Goal: Transaction & Acquisition: Subscribe to service/newsletter

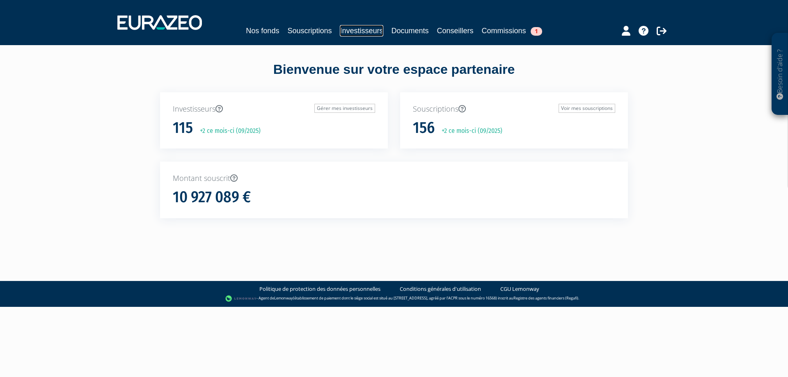
click at [357, 28] on link "Investisseurs" at bounding box center [361, 30] width 43 height 11
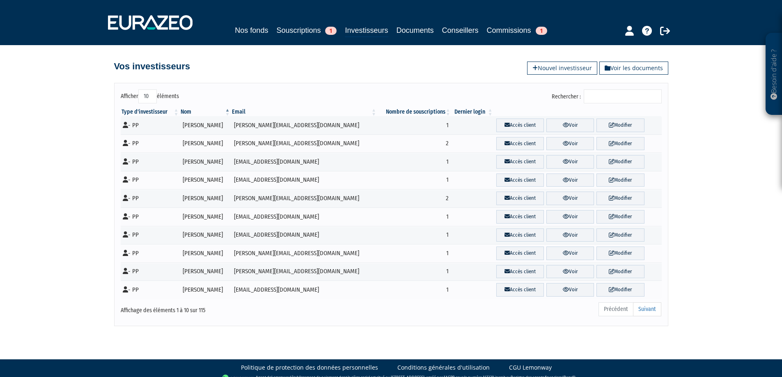
click at [603, 97] on input "Rechercher :" at bounding box center [623, 96] width 78 height 14
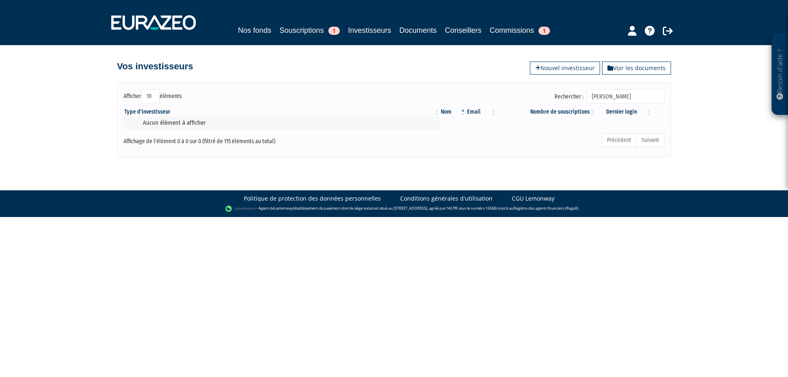
drag, startPoint x: 634, startPoint y: 94, endPoint x: 533, endPoint y: 92, distance: 100.2
click at [533, 92] on div "Rechercher : roche olivier" at bounding box center [532, 97] width 264 height 16
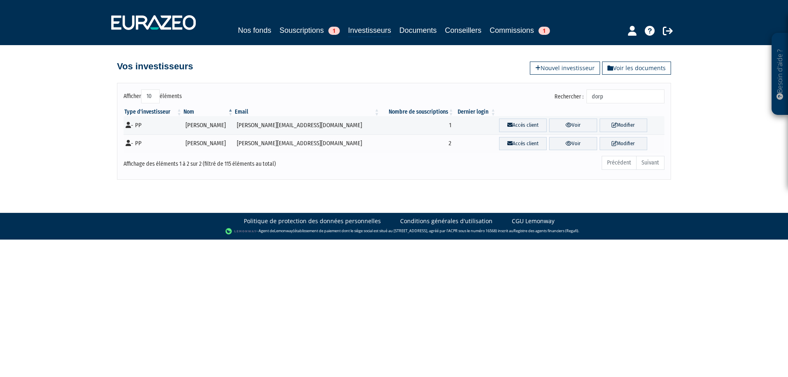
drag, startPoint x: 614, startPoint y: 96, endPoint x: 583, endPoint y: 96, distance: 30.8
click at [583, 96] on label "Rechercher : dorp" at bounding box center [609, 96] width 110 height 14
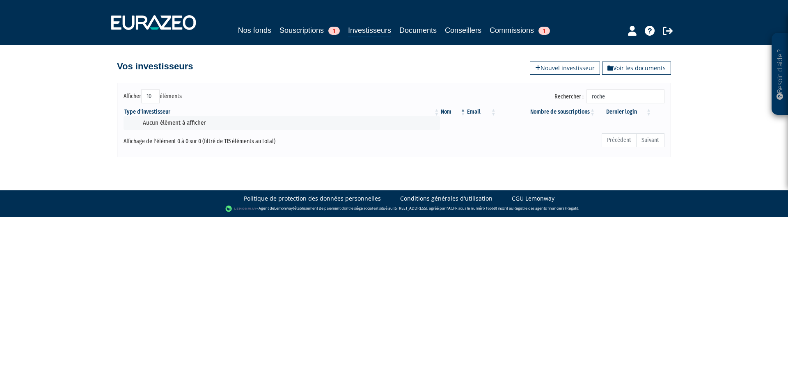
type input "roche"
click at [364, 29] on link "Investisseurs" at bounding box center [369, 31] width 43 height 13
click at [543, 66] on link "Nouvel investisseur" at bounding box center [565, 68] width 70 height 13
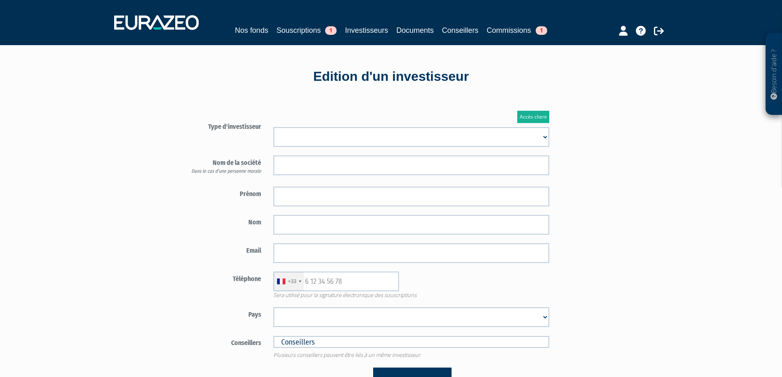
click at [543, 138] on select "Mr [PERSON_NAME] Société" at bounding box center [411, 137] width 276 height 20
select select "1"
click at [273, 127] on select "Mr [PERSON_NAME] Société" at bounding box center [411, 137] width 276 height 20
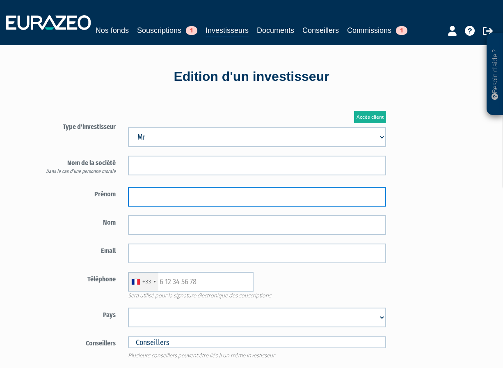
click at [143, 206] on input "text" at bounding box center [257, 197] width 258 height 20
type input "[PERSON_NAME]"
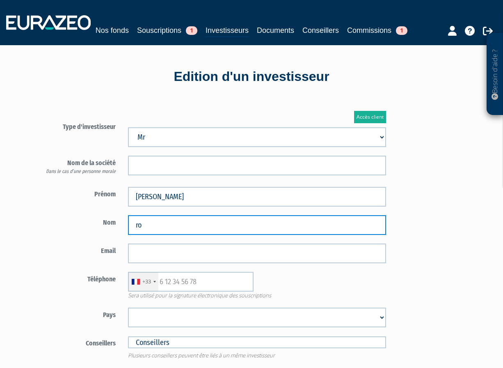
type input "r"
type input "ROCHE"
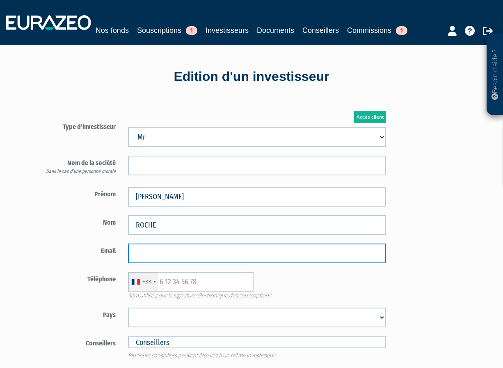
click at [132, 262] on input "email" at bounding box center [257, 253] width 258 height 20
paste input "olivier.roche@notaires.fr"
type input "olivier.roche@notaires.fr"
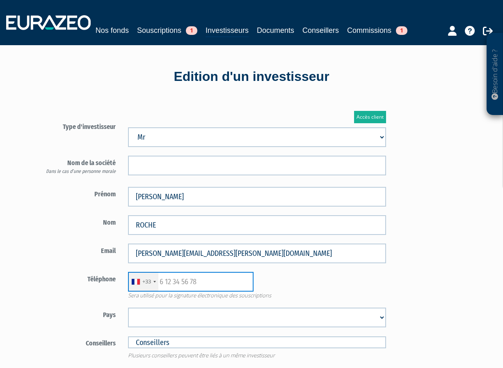
drag, startPoint x: 202, startPoint y: 290, endPoint x: 140, endPoint y: 289, distance: 62.8
click at [140, 289] on div "+33 France +33 Germany (Deutschland) +49 Switzerland (Schweiz) +41 Belgium (Bel…" at bounding box center [191, 282] width 126 height 20
paste input "06 32 05 30 71"
click at [162, 291] on input "06 32 05 30 71" at bounding box center [191, 282] width 126 height 20
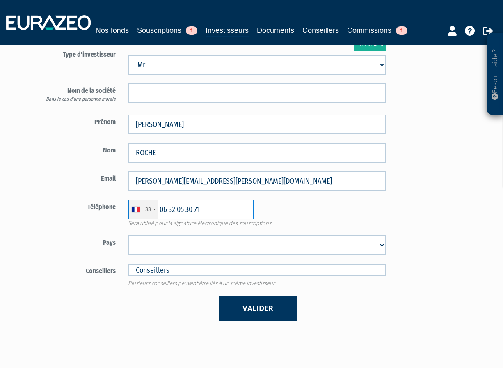
scroll to position [82, 0]
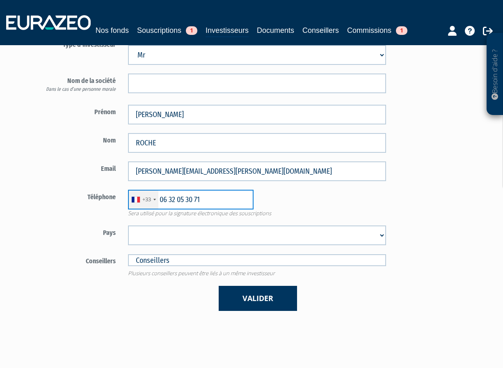
type input "06 32 05 30 71"
click at [151, 245] on select "Afghanistan Afrique du Sud Albanie Algérie Allemagne Andorre Angola Anguilla An…" at bounding box center [257, 235] width 258 height 20
select select "75"
click at [128, 236] on select "Afghanistan Afrique du Sud Albanie Algérie Allemagne Andorre Angola Anguilla An…" at bounding box center [257, 235] width 258 height 20
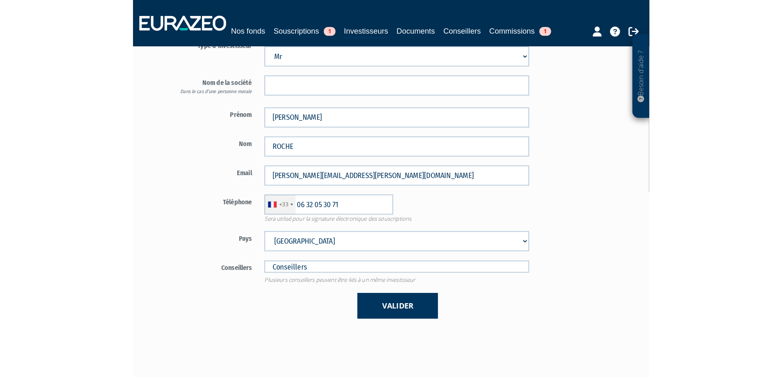
scroll to position [72, 0]
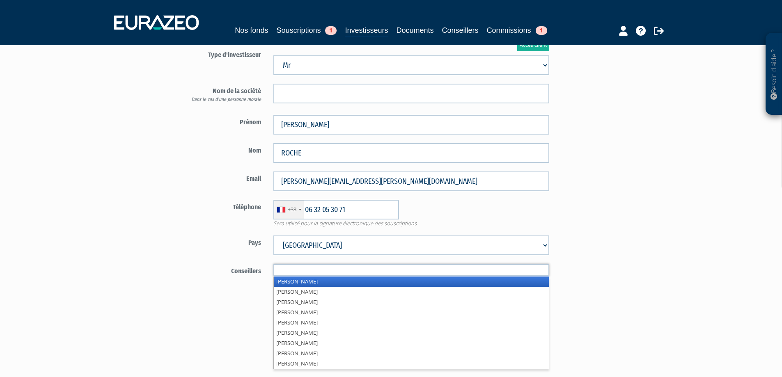
click at [287, 272] on input "text" at bounding box center [411, 270] width 276 height 12
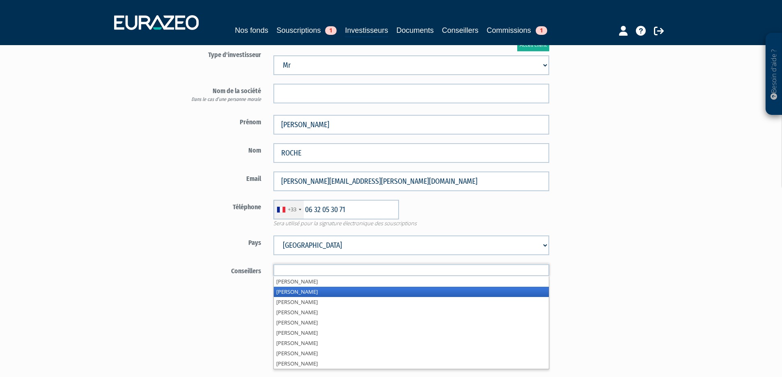
click at [297, 295] on li "Sébastien CARROT" at bounding box center [411, 292] width 275 height 10
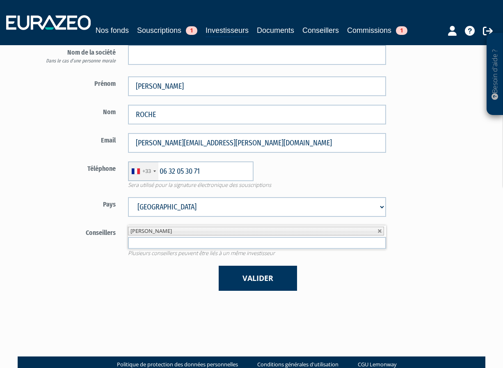
scroll to position [123, 0]
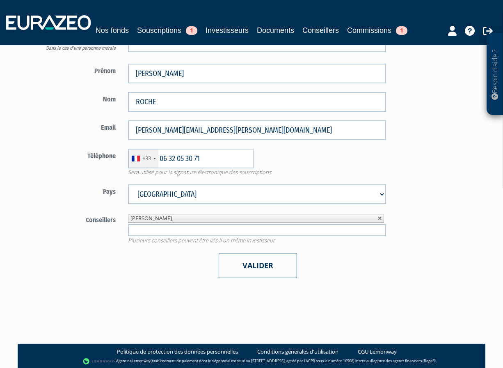
click at [259, 276] on button "Valider" at bounding box center [258, 265] width 78 height 25
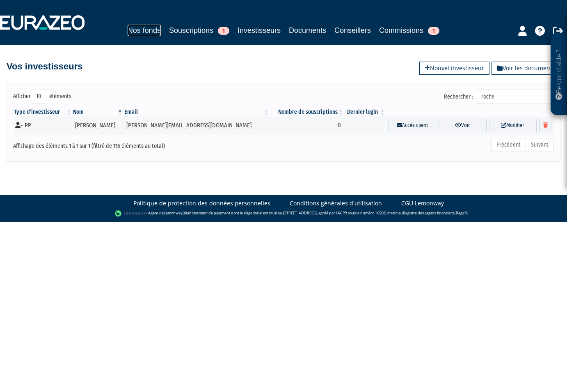
click at [147, 31] on link "Nos fonds" at bounding box center [144, 30] width 33 height 11
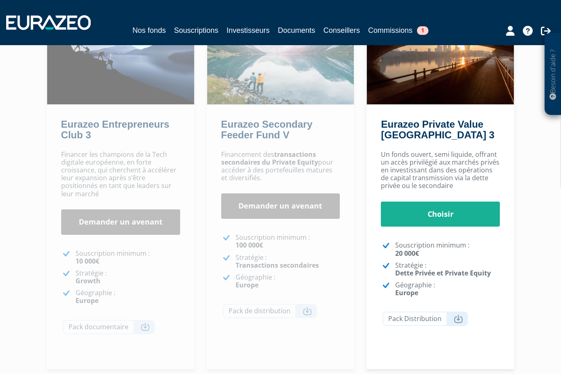
scroll to position [108, 0]
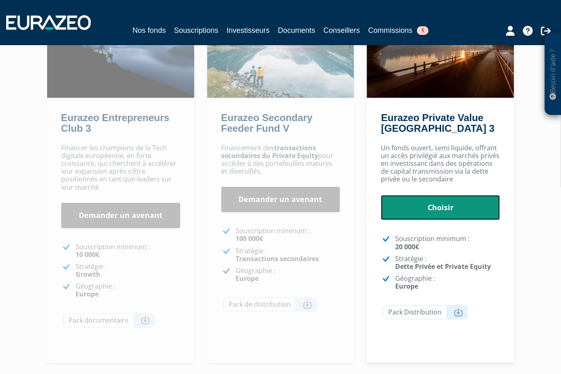
click at [445, 212] on link "Choisir" at bounding box center [440, 207] width 119 height 25
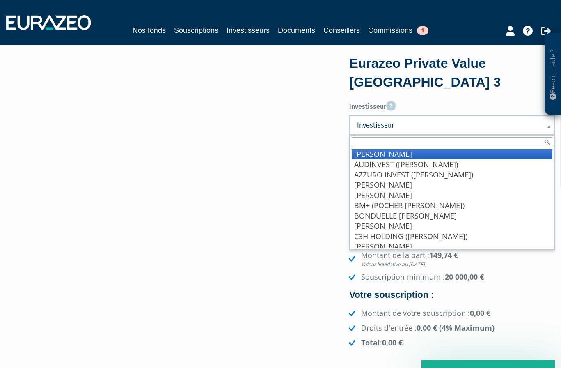
click at [379, 124] on span "Investisseur" at bounding box center [446, 125] width 179 height 10
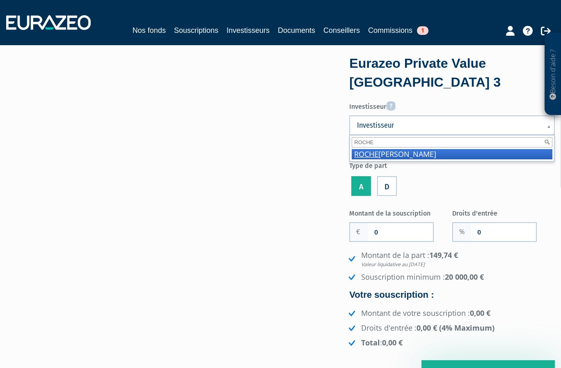
type input "ROCHE"
click at [387, 156] on li "[PERSON_NAME]" at bounding box center [452, 154] width 201 height 10
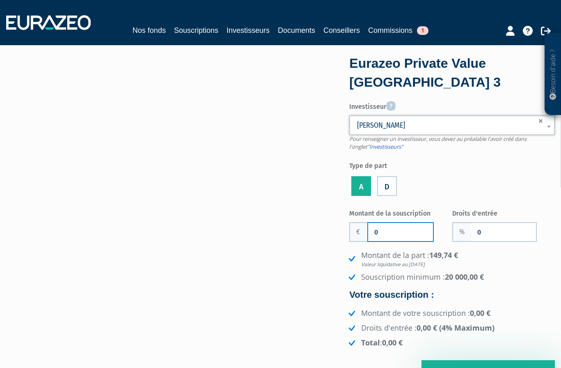
click at [372, 230] on input "0" at bounding box center [400, 232] width 65 height 18
type input "50 000"
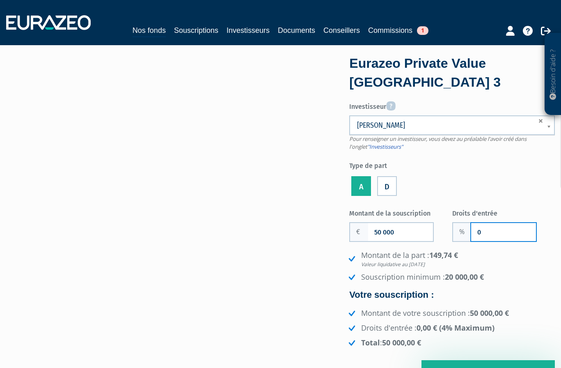
click at [475, 230] on input "0" at bounding box center [503, 232] width 65 height 18
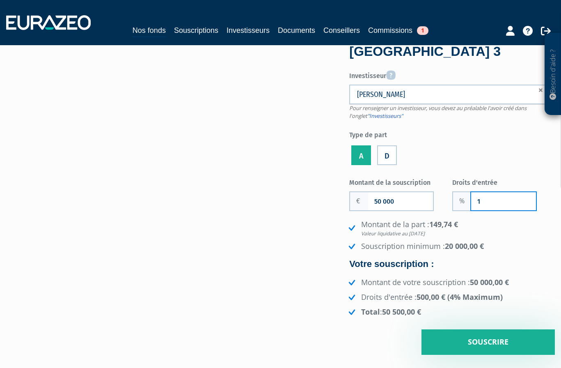
scroll to position [123, 0]
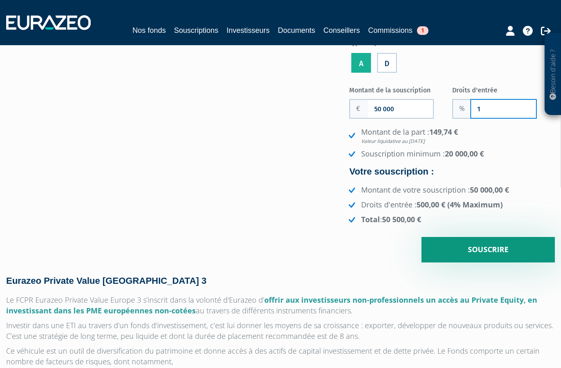
type input "1"
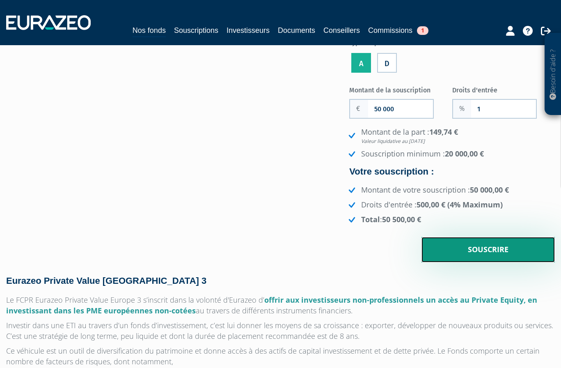
click at [463, 250] on input "Souscrire" at bounding box center [487, 249] width 133 height 25
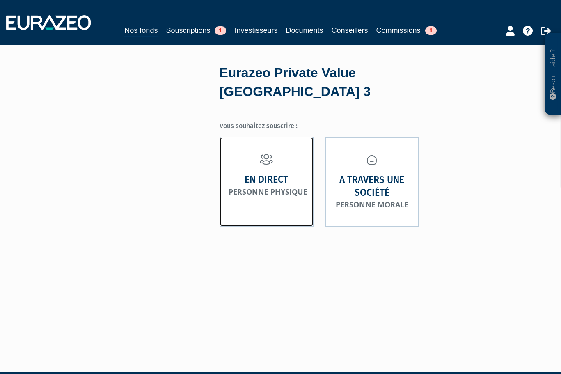
click at [255, 173] on strong "En direct" at bounding box center [267, 179] width 44 height 13
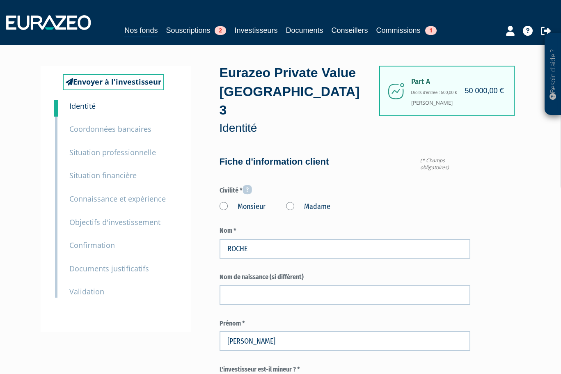
type input "6 32 05 30 71"
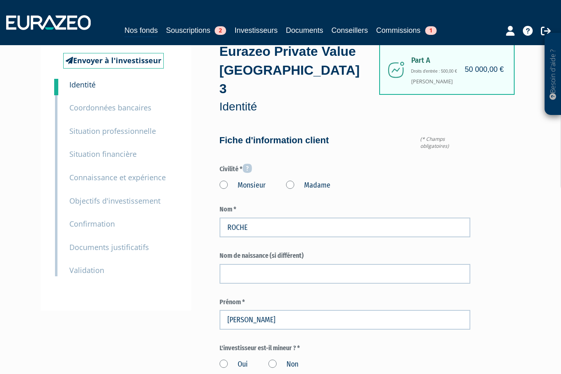
scroll to position [41, 0]
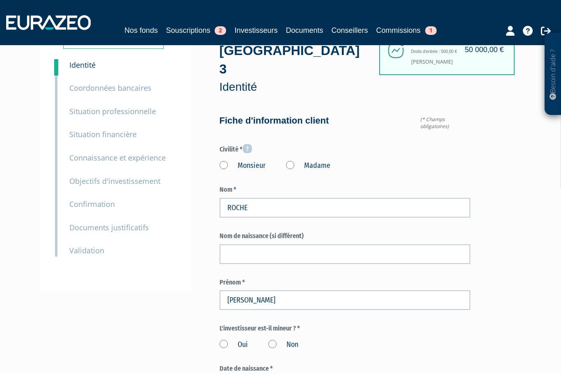
click at [223, 160] on label "Monsieur" at bounding box center [243, 165] width 46 height 11
click at [0, 0] on input "Monsieur" at bounding box center [0, 0] width 0 height 0
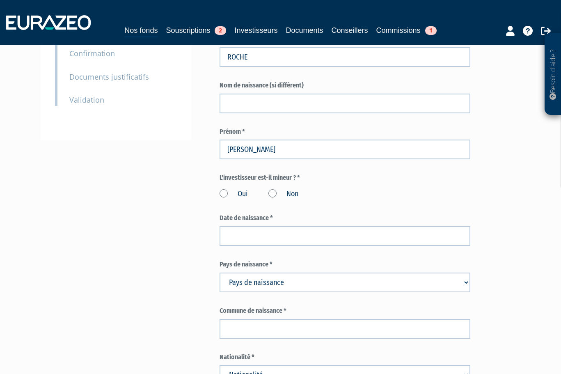
scroll to position [205, 0]
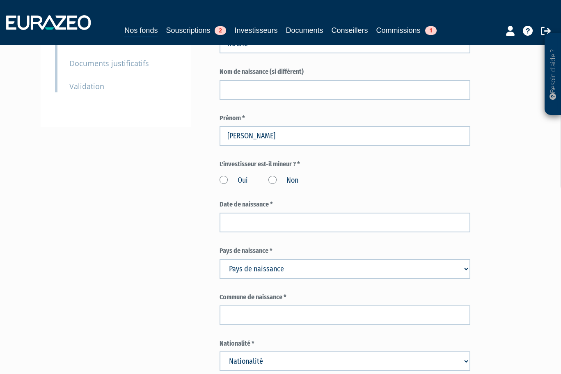
click at [274, 175] on label "Non" at bounding box center [283, 180] width 30 height 11
click at [0, 0] on input "Non" at bounding box center [0, 0] width 0 height 0
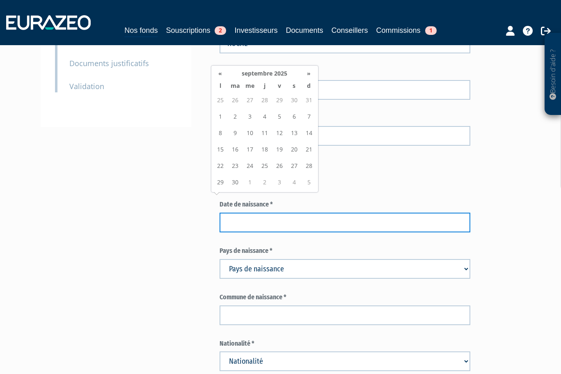
click at [237, 213] on input at bounding box center [345, 223] width 251 height 20
type input "07/04/1971"
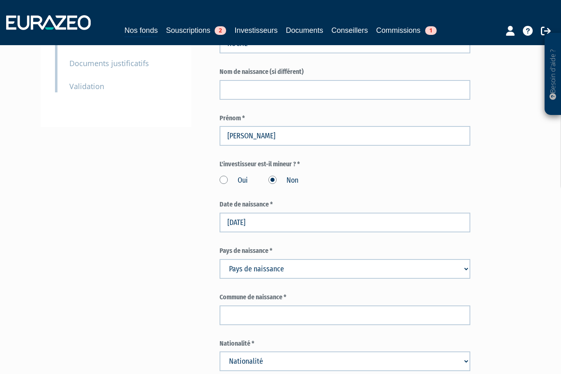
click at [466, 259] on select "Pays de naissance Afghanistan Afrique du Sud Albanie Algérie Allemagne Andorre" at bounding box center [345, 269] width 251 height 20
select select "75"
click at [220, 259] on select "Pays de naissance Afghanistan Afrique du Sud Albanie Algérie Allemagne Andorre" at bounding box center [345, 269] width 251 height 20
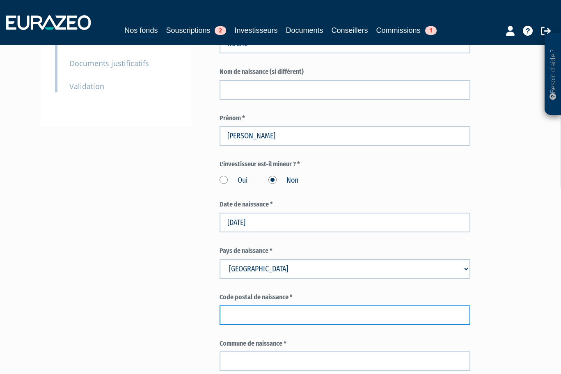
click at [253, 305] on input "text" at bounding box center [345, 315] width 251 height 20
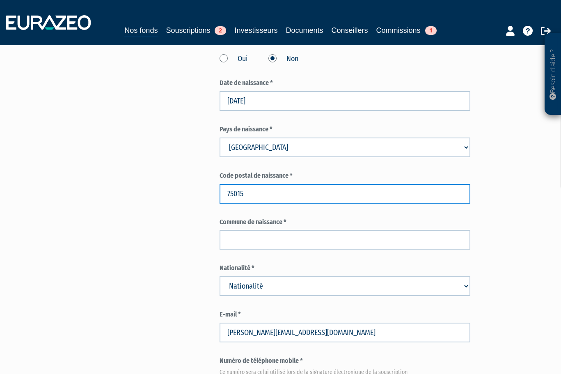
scroll to position [328, 0]
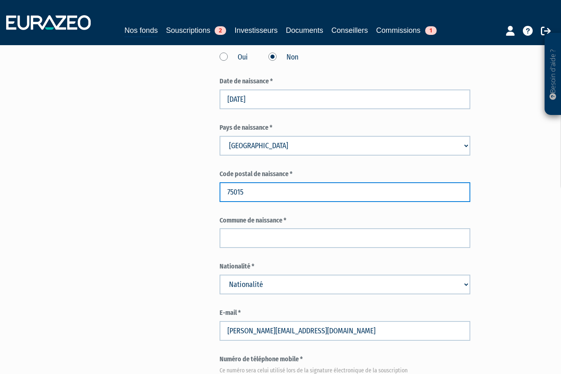
type input "75015"
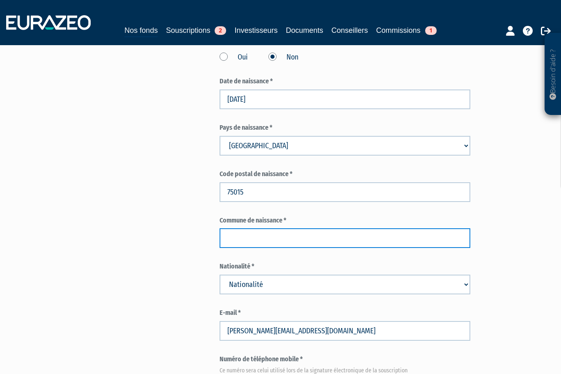
click at [237, 228] on input "text" at bounding box center [345, 238] width 251 height 20
type input "p"
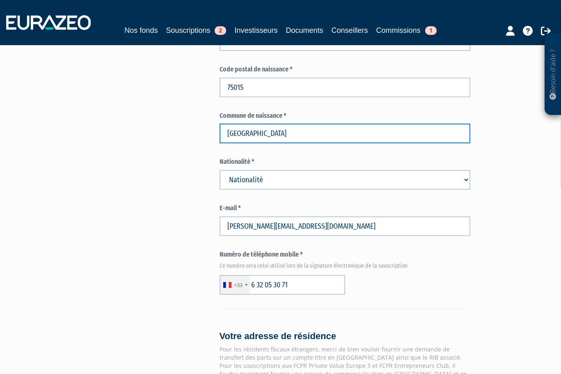
scroll to position [410, 0]
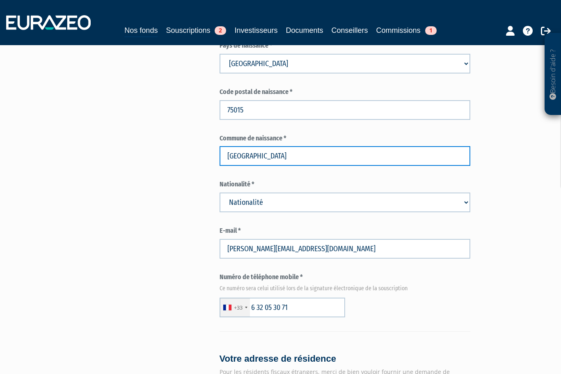
type input "PARIS"
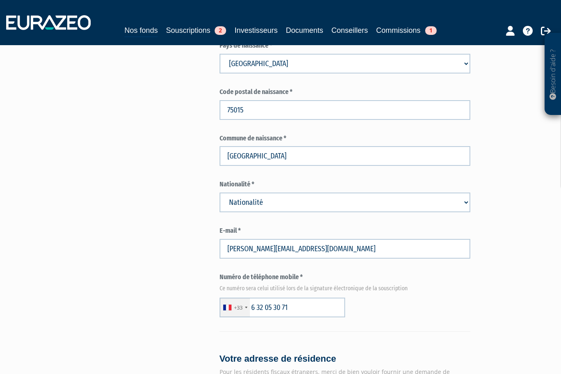
click at [466, 192] on select "Nationalité Afghanistan Afrique du Sud Albanie Algérie Allemagne Andorre" at bounding box center [345, 202] width 251 height 20
select select "75"
click at [220, 192] on select "Nationalité Afghanistan Afrique du Sud Albanie Algérie Allemagne Andorre" at bounding box center [345, 202] width 251 height 20
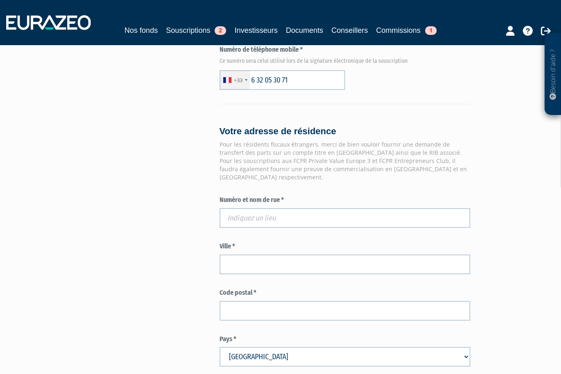
scroll to position [657, 0]
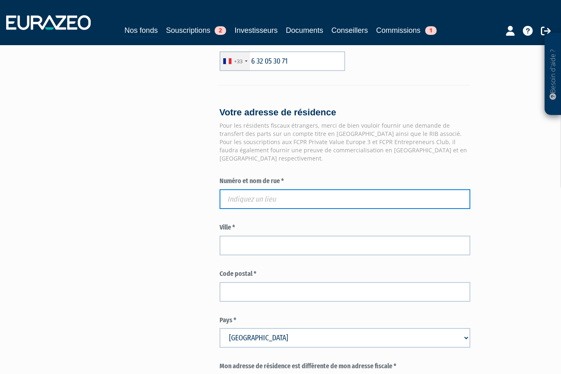
click at [240, 189] on input "text" at bounding box center [345, 199] width 251 height 20
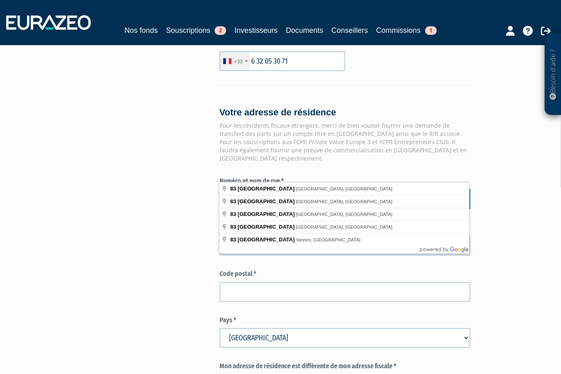
type input "83 AVENUE DE VERDUN"
click at [165, 267] on div "Envoyer à l'investisseur 1 Identité 2 Coordonnées bancaires 3 Situation profess…" at bounding box center [281, 16] width 468 height 1214
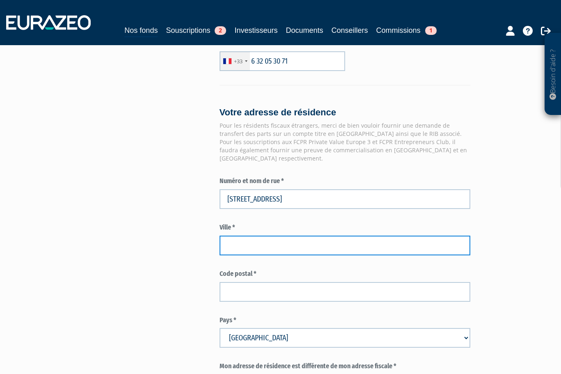
click at [238, 236] on input "text" at bounding box center [345, 246] width 251 height 20
type input "59700"
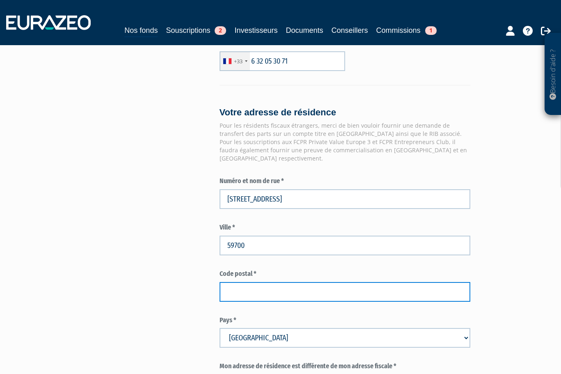
click at [242, 282] on input "text" at bounding box center [345, 292] width 251 height 20
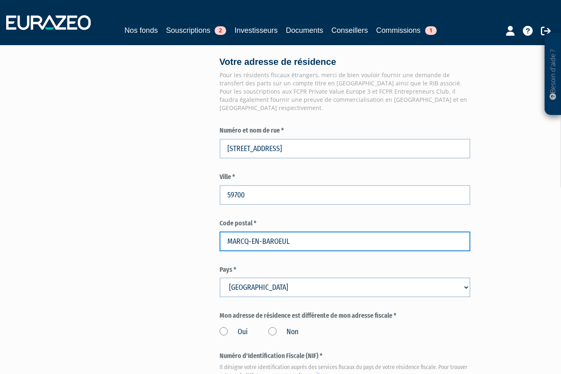
scroll to position [780, 0]
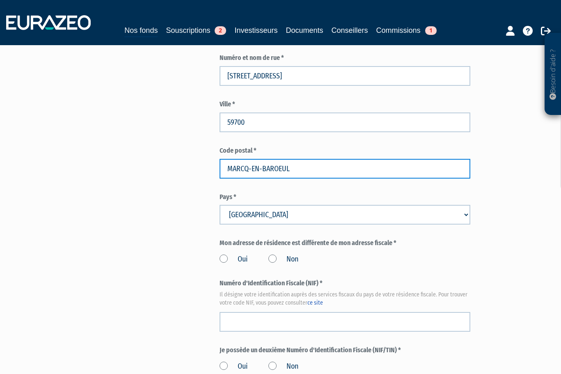
type input "MARCQ-EN-BAROEUL"
click at [274, 254] on label "Non" at bounding box center [283, 259] width 30 height 11
click at [0, 0] on input "Non" at bounding box center [0, 0] width 0 height 0
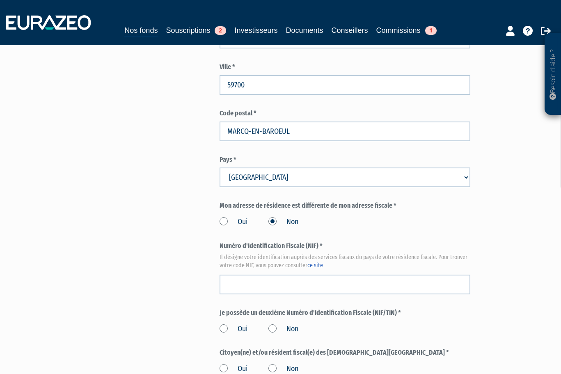
scroll to position [862, 0]
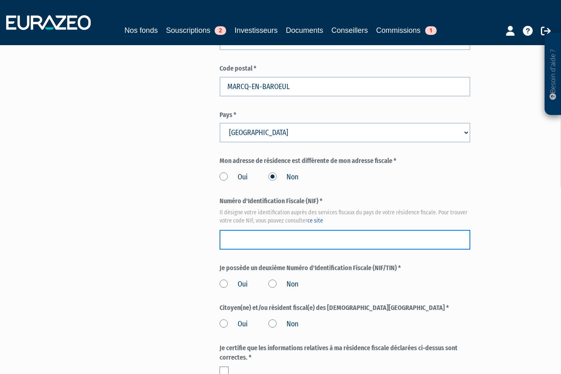
click at [236, 230] on input "text" at bounding box center [345, 240] width 251 height 20
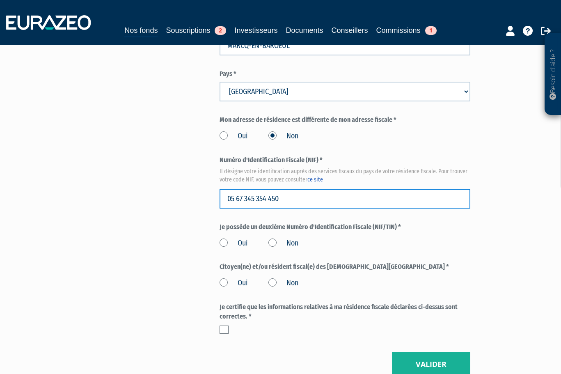
type input "05 67 345 354 450"
click at [270, 238] on label "Non" at bounding box center [283, 243] width 30 height 11
click at [0, 0] on input "Non" at bounding box center [0, 0] width 0 height 0
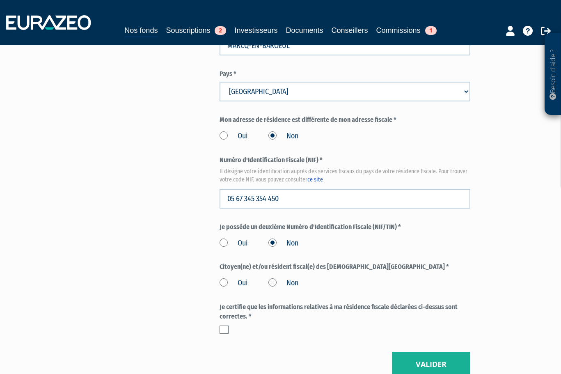
click at [270, 278] on label "Non" at bounding box center [283, 283] width 30 height 11
click at [0, 0] on input "Non" at bounding box center [0, 0] width 0 height 0
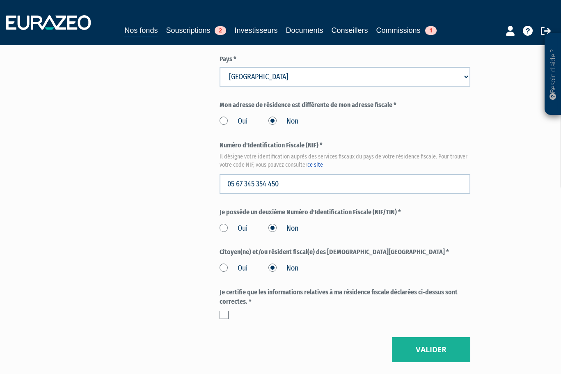
scroll to position [959, 0]
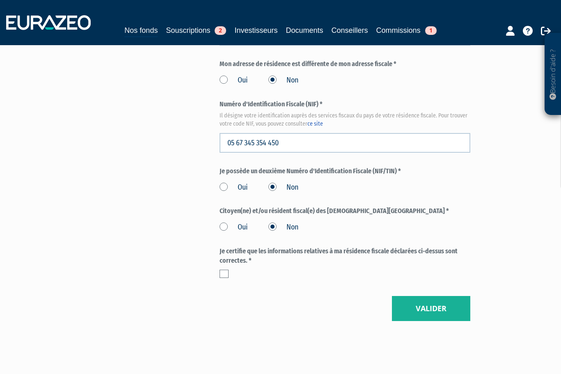
click at [227, 270] on label at bounding box center [224, 274] width 9 height 8
click at [0, 0] on input "checkbox" at bounding box center [0, 0] width 0 height 0
click at [428, 296] on button "Valider" at bounding box center [431, 308] width 78 height 25
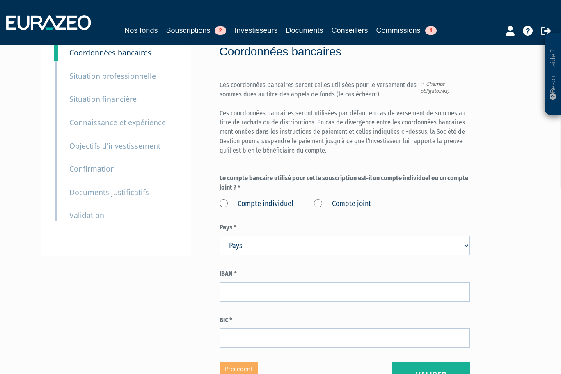
scroll to position [82, 0]
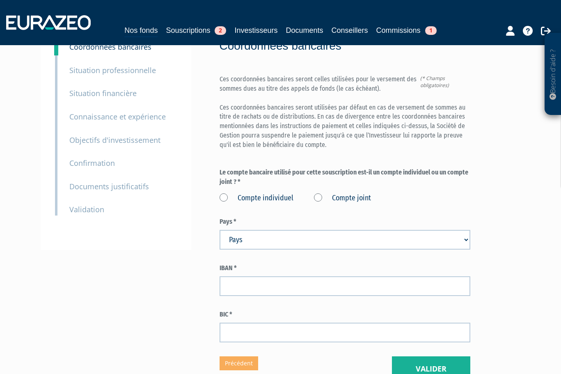
click at [317, 193] on label "Compte joint" at bounding box center [342, 198] width 57 height 11
click at [0, 0] on joint "Compte joint" at bounding box center [0, 0] width 0 height 0
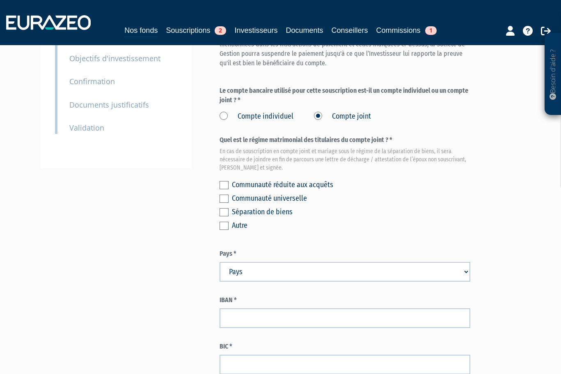
scroll to position [164, 0]
click at [224, 181] on label at bounding box center [224, 185] width 9 height 8
click at [0, 0] on input "checkbox" at bounding box center [0, 0] width 0 height 0
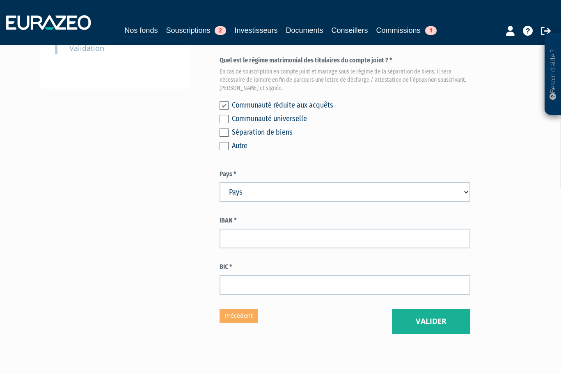
scroll to position [246, 0]
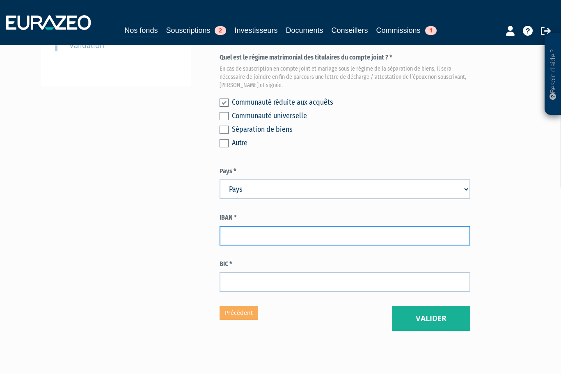
click at [253, 226] on input "text" at bounding box center [345, 236] width 251 height 20
paste input "[FINANCIAL_ID]"
type input "[FINANCIAL_ID]"
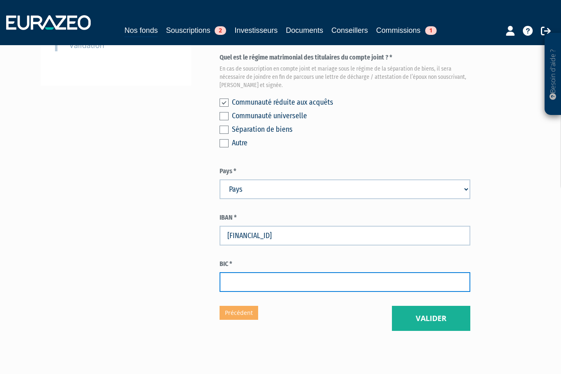
paste input "[SWIFT_CODE]"
type input "[SWIFT_CODE]"
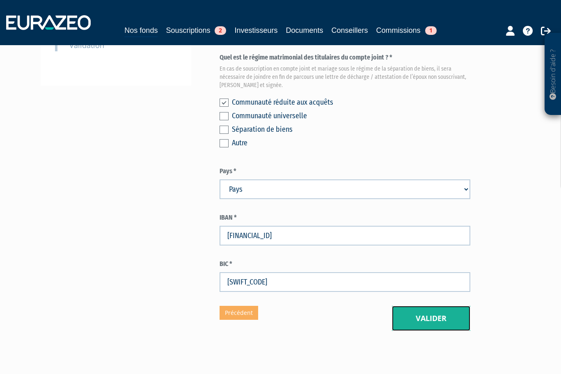
drag, startPoint x: 426, startPoint y: 300, endPoint x: 309, endPoint y: 305, distance: 117.4
click at [334, 312] on div "Eurazeo Private Value Europe 3 Coordonnées bancaires (* Champs obligatoires) Ce…" at bounding box center [345, 74] width 251 height 511
click at [468, 179] on select "Pays [GEOGRAPHIC_DATA] [GEOGRAPHIC_DATA] [GEOGRAPHIC_DATA] [GEOGRAPHIC_DATA] [G…" at bounding box center [345, 189] width 251 height 20
select select "75"
click at [220, 179] on select "Pays [GEOGRAPHIC_DATA] [GEOGRAPHIC_DATA] [GEOGRAPHIC_DATA] [GEOGRAPHIC_DATA] [G…" at bounding box center [345, 189] width 251 height 20
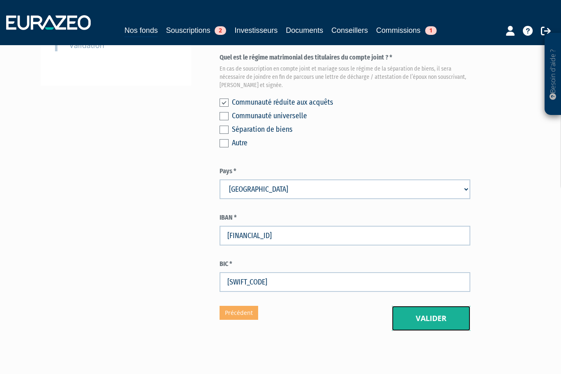
click at [418, 306] on button "Valider" at bounding box center [431, 318] width 78 height 25
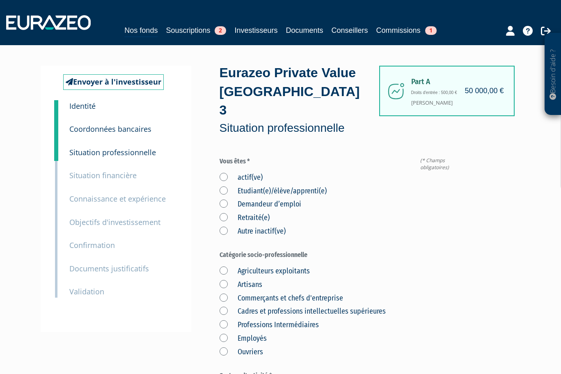
click at [224, 172] on label "actif(ve)" at bounding box center [241, 177] width 43 height 11
click at [0, 0] on input "actif(ve)" at bounding box center [0, 0] width 0 height 0
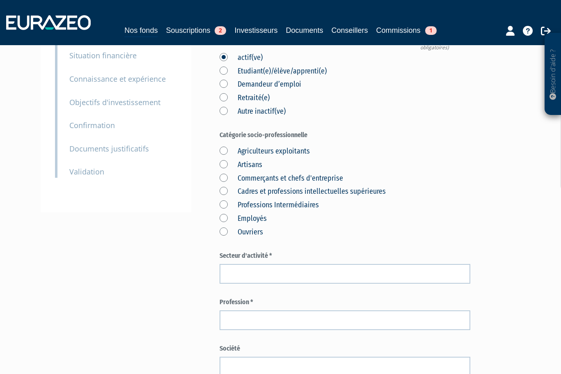
scroll to position [123, 0]
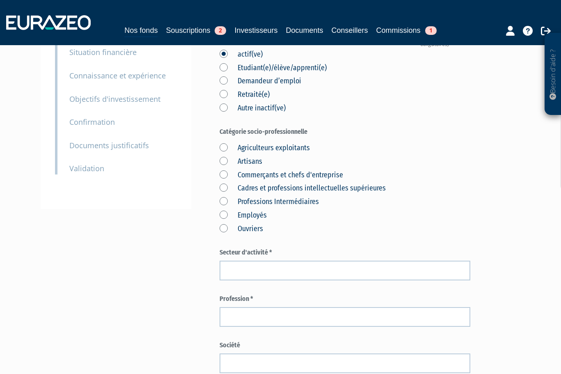
click at [222, 183] on label "Cadres et professions intellectuelles supérieures" at bounding box center [303, 188] width 166 height 11
click at [0, 0] on supérieures "Cadres et professions intellectuelles supérieures" at bounding box center [0, 0] width 0 height 0
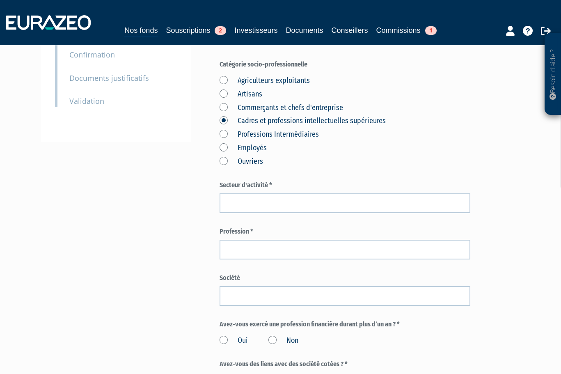
scroll to position [205, 0]
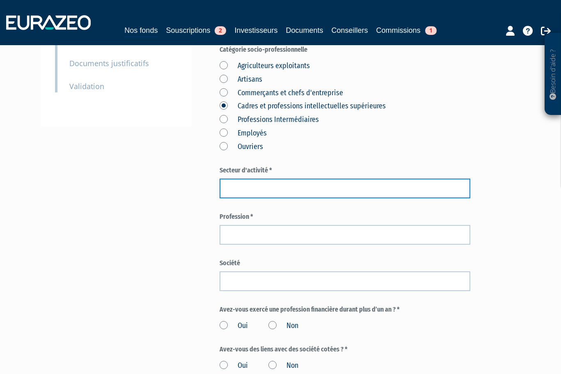
click at [246, 179] on input "text" at bounding box center [345, 189] width 251 height 20
type input "JURIDIQUE"
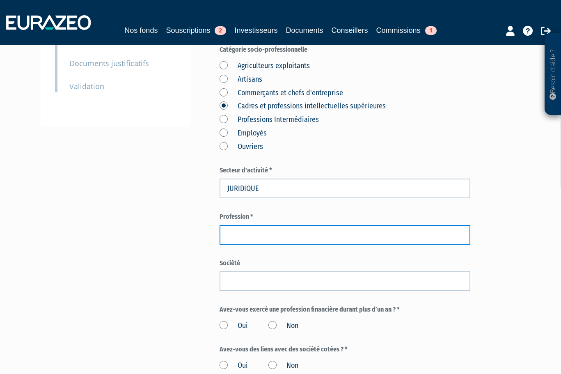
click at [242, 225] on input "text" at bounding box center [345, 235] width 251 height 20
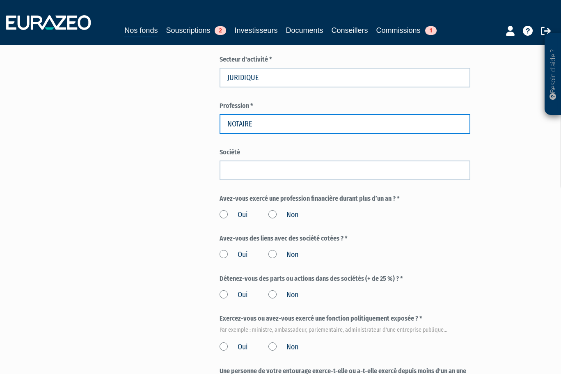
scroll to position [328, 0]
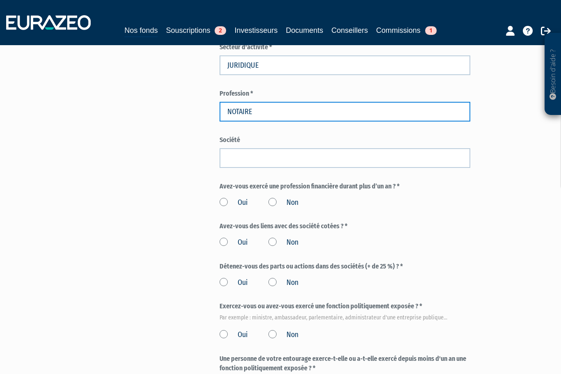
type input "NOTAIRE"
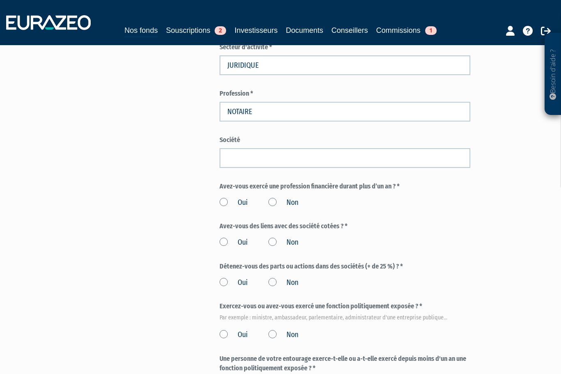
click at [272, 197] on label "Non" at bounding box center [283, 202] width 30 height 11
click at [0, 0] on input "Non" at bounding box center [0, 0] width 0 height 0
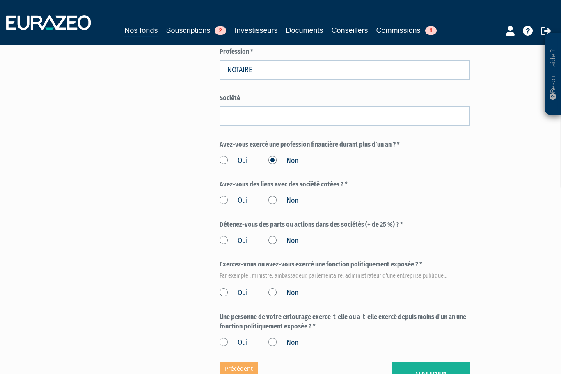
scroll to position [410, 0]
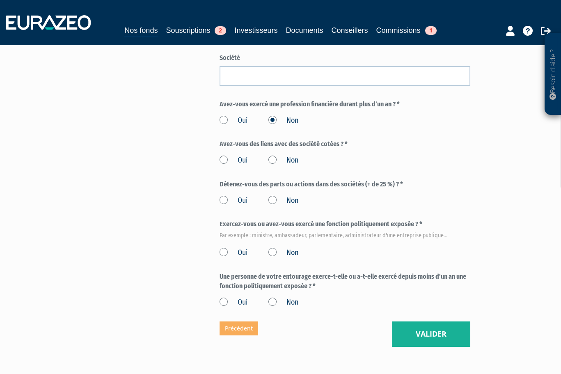
click at [274, 155] on label "Non" at bounding box center [283, 160] width 30 height 11
click at [0, 0] on input "Non" at bounding box center [0, 0] width 0 height 0
click at [272, 195] on label "Non" at bounding box center [283, 200] width 30 height 11
click at [0, 0] on input "Non" at bounding box center [0, 0] width 0 height 0
click at [271, 247] on label "Non" at bounding box center [283, 252] width 30 height 11
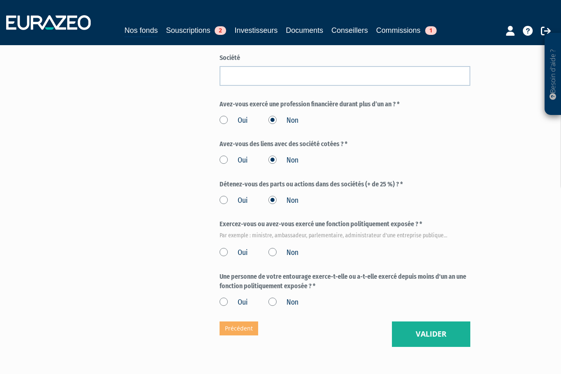
click at [0, 0] on input "Non" at bounding box center [0, 0] width 0 height 0
click at [272, 297] on label "Non" at bounding box center [283, 302] width 30 height 11
click at [0, 0] on input "Non" at bounding box center [0, 0] width 0 height 0
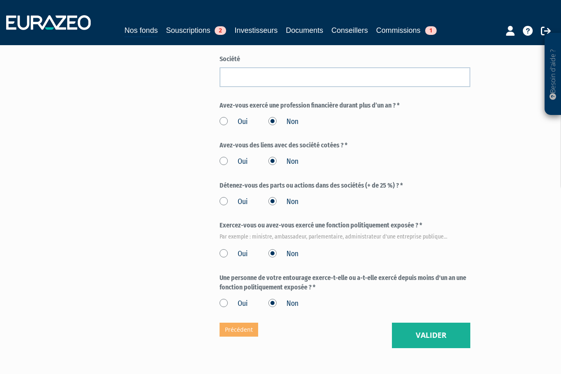
scroll to position [444, 0]
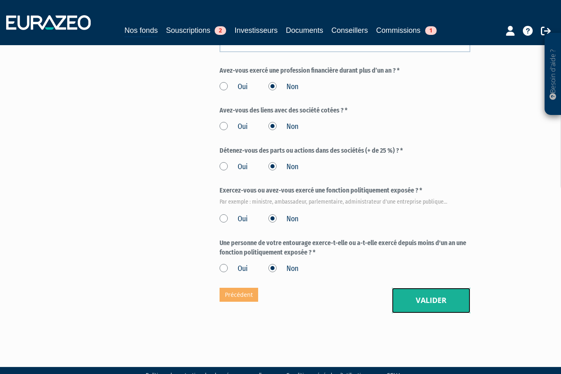
click at [417, 288] on button "Valider" at bounding box center [431, 300] width 78 height 25
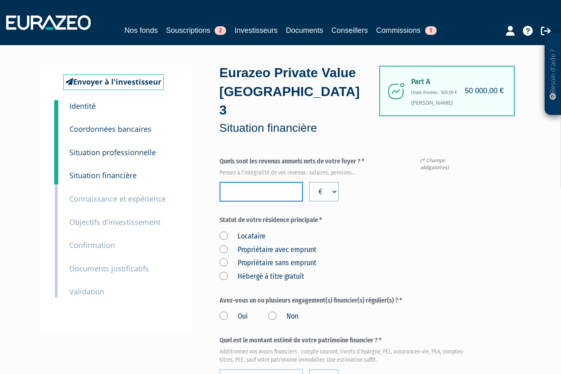
click at [270, 182] on input "number" at bounding box center [262, 192] width 84 height 20
type input "311000"
click at [223, 258] on label "Propriétaire sans emprunt" at bounding box center [268, 263] width 97 height 11
click at [0, 0] on emprunt "Propriétaire sans emprunt" at bounding box center [0, 0] width 0 height 0
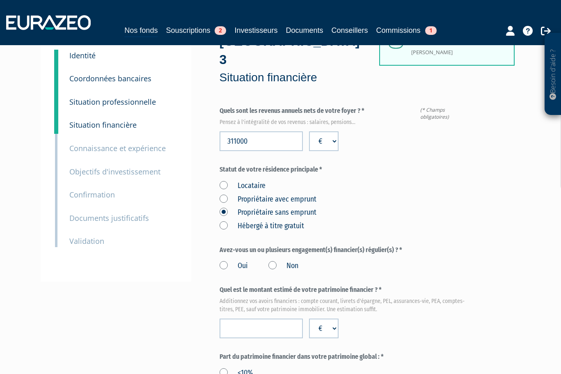
scroll to position [123, 0]
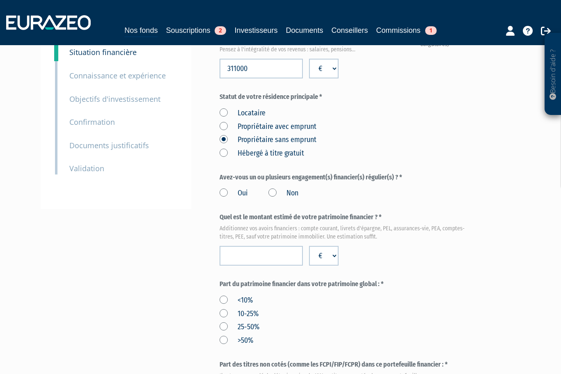
click at [273, 188] on label "Non" at bounding box center [283, 193] width 30 height 11
click at [0, 0] on input "Non" at bounding box center [0, 0] width 0 height 0
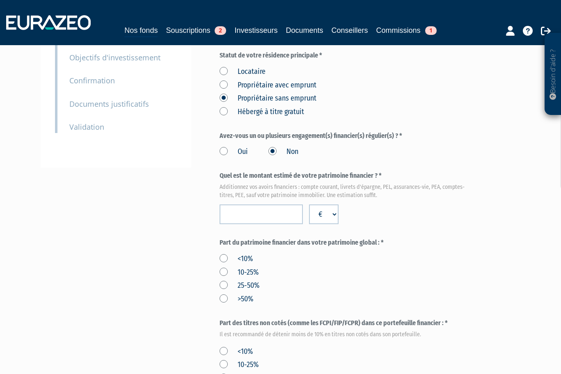
scroll to position [205, 0]
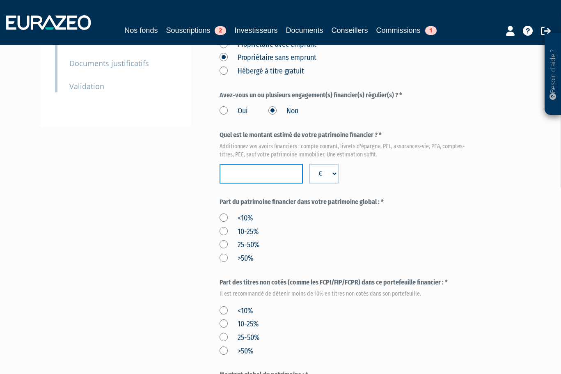
click at [254, 164] on input "number" at bounding box center [262, 174] width 84 height 20
type input "1696894"
click at [223, 240] on label "25-50%" at bounding box center [240, 245] width 40 height 11
click at [0, 0] on input "25-50%" at bounding box center [0, 0] width 0 height 0
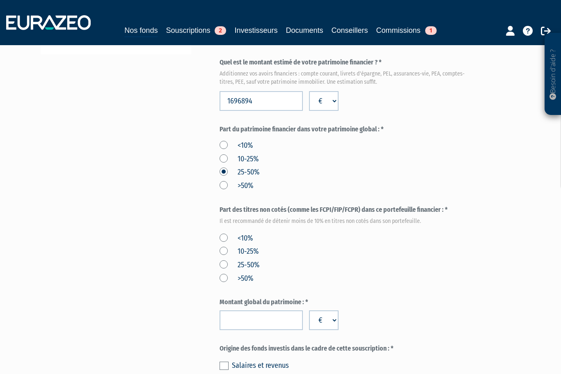
scroll to position [287, 0]
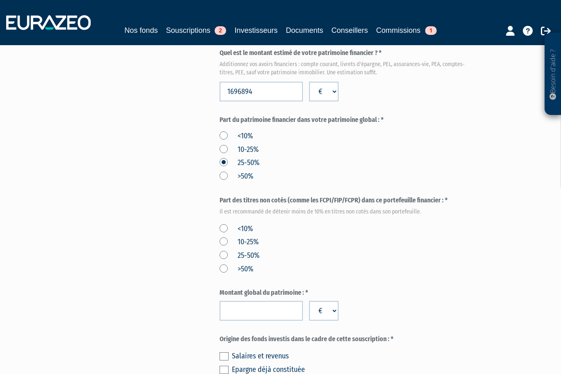
click at [227, 224] on label "<10%" at bounding box center [236, 229] width 33 height 11
click at [0, 0] on input "<10%" at bounding box center [0, 0] width 0 height 0
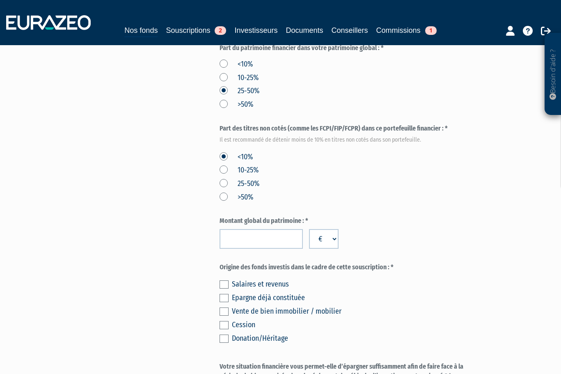
scroll to position [369, 0]
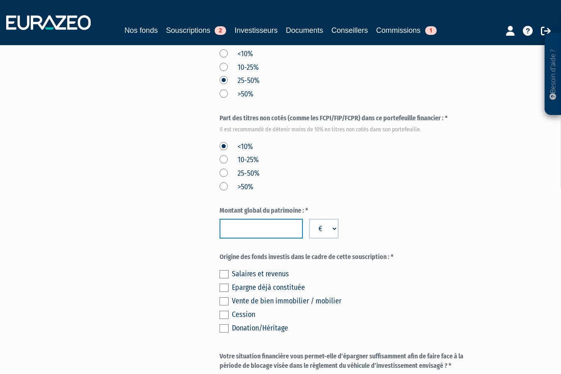
click at [247, 219] on input "number" at bounding box center [262, 229] width 84 height 20
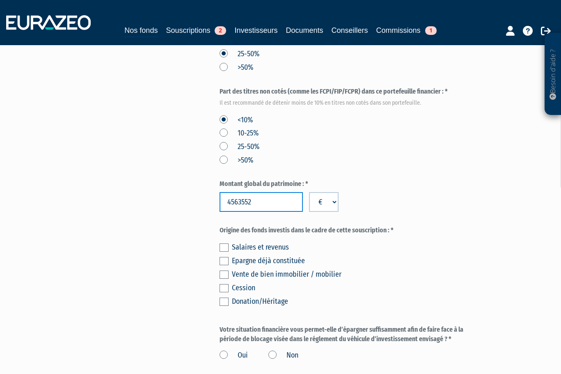
scroll to position [410, 0]
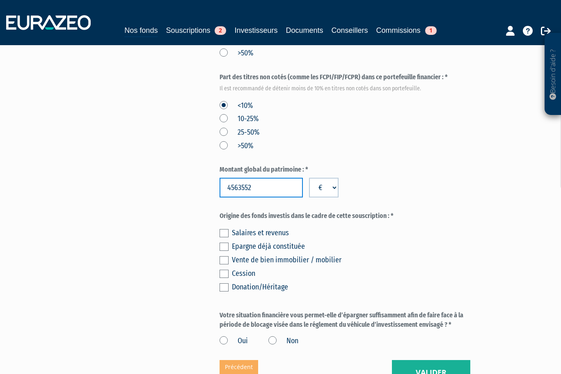
type input "4563552"
click at [224, 243] on label at bounding box center [224, 247] width 9 height 8
click at [0, 0] on input "checkbox" at bounding box center [0, 0] width 0 height 0
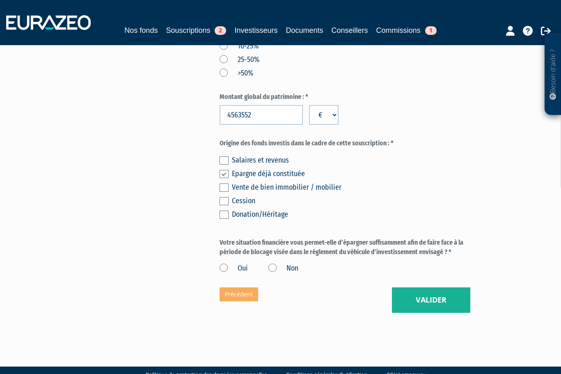
click at [224, 263] on label "Oui" at bounding box center [234, 268] width 28 height 11
click at [0, 0] on input "Oui" at bounding box center [0, 0] width 0 height 0
click at [415, 288] on button "Valider" at bounding box center [431, 299] width 78 height 25
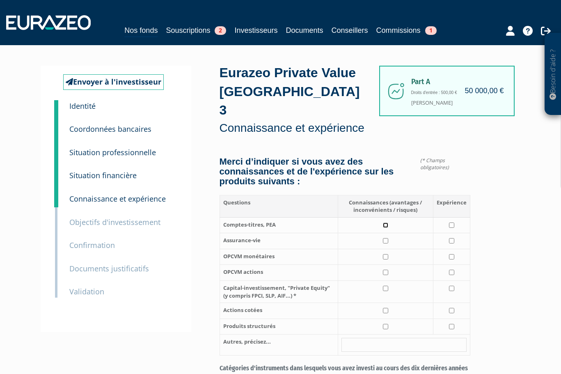
click at [386, 222] on input "checkbox" at bounding box center [385, 224] width 5 height 5
checkbox input "true"
click at [453, 222] on input "checkbox" at bounding box center [451, 224] width 5 height 5
checkbox input "true"
click at [383, 238] on input "checkbox" at bounding box center [385, 240] width 5 height 5
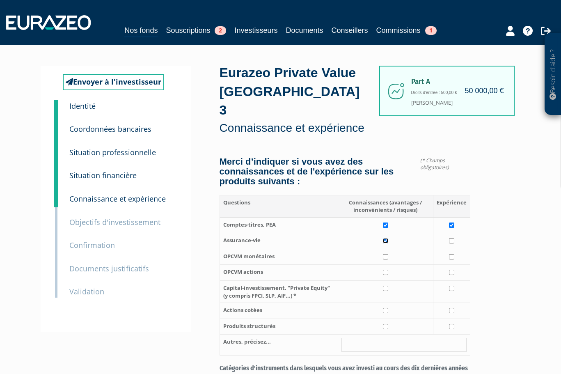
checkbox input "true"
click at [453, 238] on input "checkbox" at bounding box center [451, 240] width 5 height 5
checkbox input "true"
click at [387, 254] on input "checkbox" at bounding box center [385, 256] width 5 height 5
checkbox input "true"
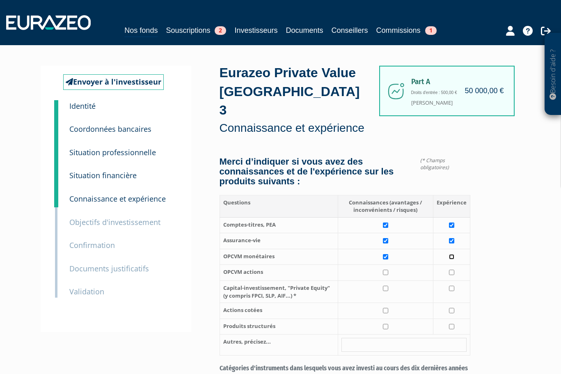
click at [454, 254] on input "checkbox" at bounding box center [451, 256] width 5 height 5
checkbox input "true"
click at [388, 270] on input "checkbox" at bounding box center [385, 272] width 5 height 5
checkbox input "true"
click at [452, 270] on input "checkbox" at bounding box center [451, 272] width 5 height 5
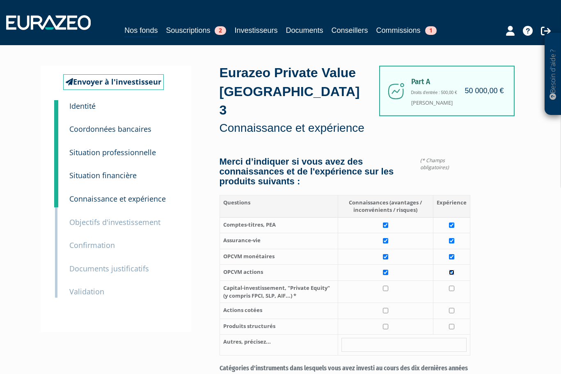
checkbox input "true"
click at [388, 286] on input "checkbox" at bounding box center [385, 288] width 5 height 5
checkbox input "true"
click at [451, 286] on input "checkbox" at bounding box center [451, 288] width 5 height 5
checkbox input "true"
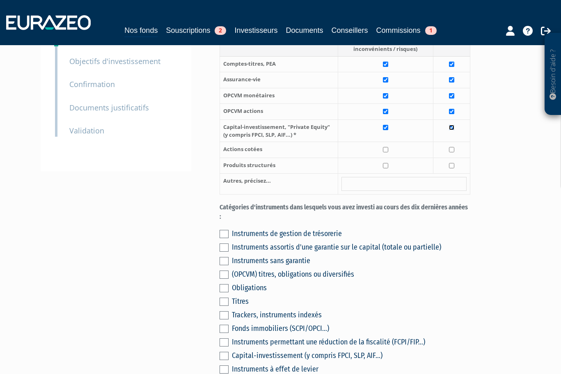
scroll to position [164, 0]
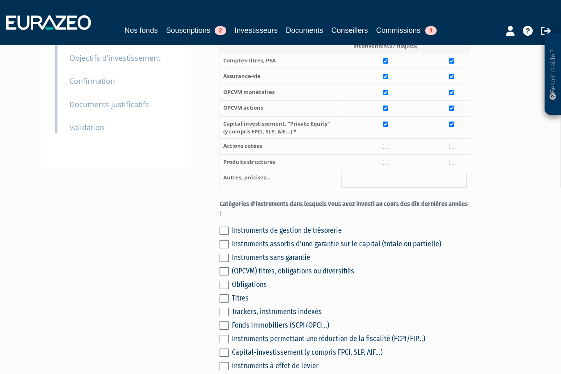
click at [223, 227] on label at bounding box center [224, 231] width 9 height 8
click at [0, 0] on input "checkbox" at bounding box center [0, 0] width 0 height 0
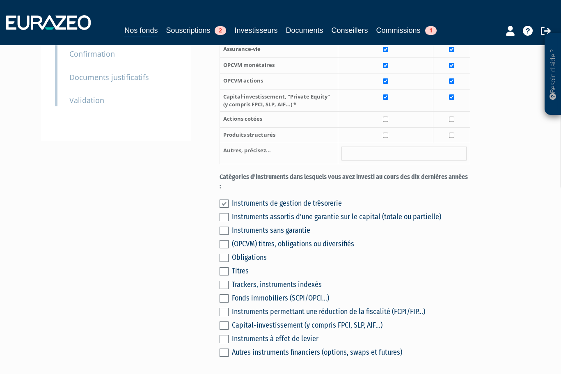
scroll to position [246, 0]
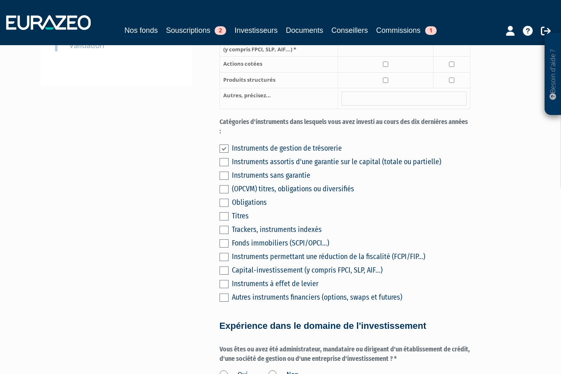
click at [224, 239] on label at bounding box center [224, 243] width 9 height 8
click at [0, 0] on input "checkbox" at bounding box center [0, 0] width 0 height 0
click at [224, 253] on label at bounding box center [224, 257] width 9 height 8
click at [0, 0] on input "checkbox" at bounding box center [0, 0] width 0 height 0
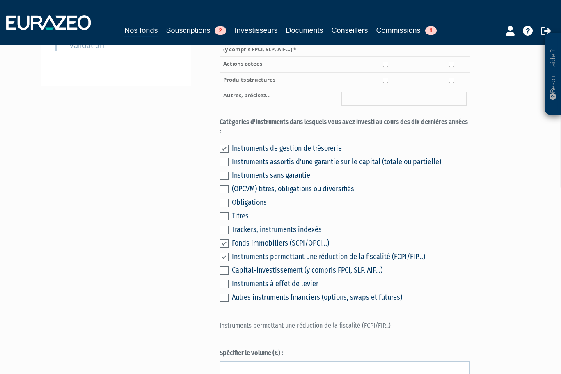
click at [223, 253] on label at bounding box center [224, 257] width 9 height 8
click at [0, 0] on input "checkbox" at bounding box center [0, 0] width 0 height 0
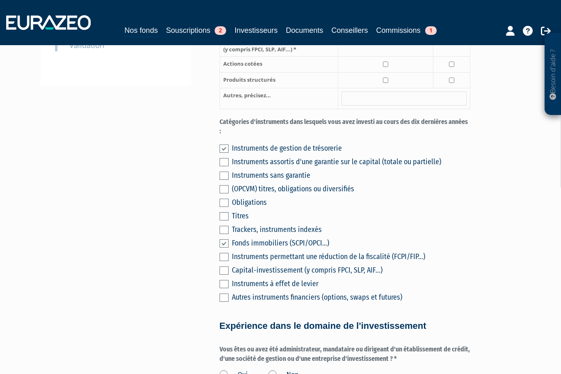
click at [224, 199] on label at bounding box center [224, 203] width 9 height 8
click at [0, 0] on input "checkbox" at bounding box center [0, 0] width 0 height 0
click at [227, 212] on label at bounding box center [224, 216] width 9 height 8
click at [0, 0] on input "checkbox" at bounding box center [0, 0] width 0 height 0
click at [224, 158] on label at bounding box center [224, 162] width 9 height 8
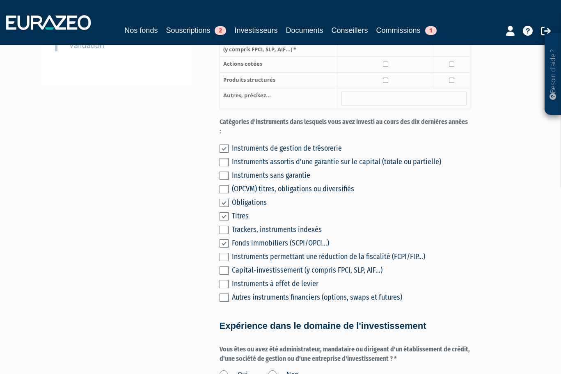
click at [0, 0] on input "checkbox" at bounding box center [0, 0] width 0 height 0
click at [226, 185] on label at bounding box center [224, 189] width 9 height 8
click at [0, 0] on input "checkbox" at bounding box center [0, 0] width 0 height 0
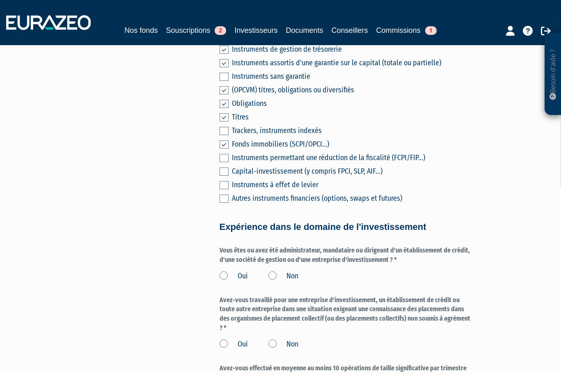
scroll to position [369, 0]
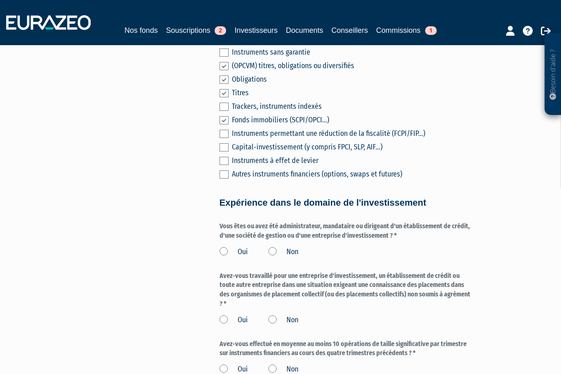
click at [274, 247] on label "Non" at bounding box center [283, 252] width 30 height 11
click at [0, 0] on input "Non" at bounding box center [0, 0] width 0 height 0
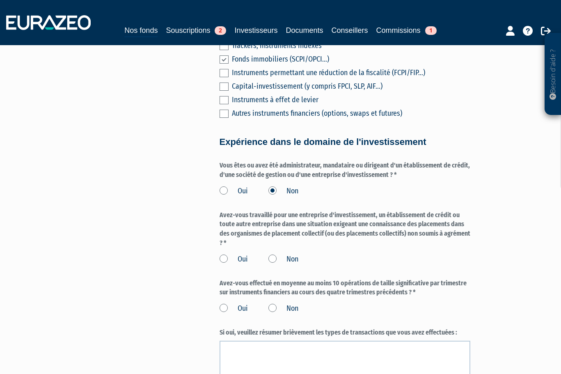
scroll to position [451, 0]
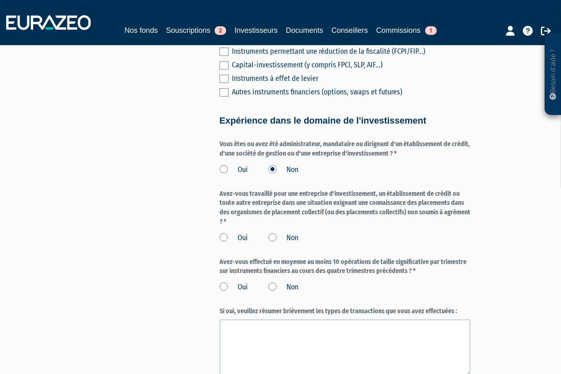
click at [271, 233] on label "Non" at bounding box center [283, 238] width 30 height 11
click at [0, 0] on input "Non" at bounding box center [0, 0] width 0 height 0
click at [273, 282] on label "Non" at bounding box center [283, 287] width 30 height 11
click at [0, 0] on input "Non" at bounding box center [0, 0] width 0 height 0
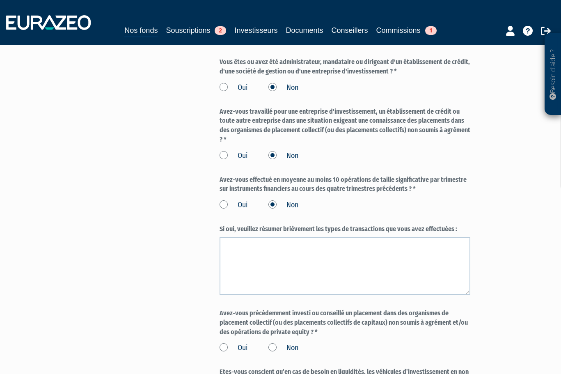
scroll to position [616, 0]
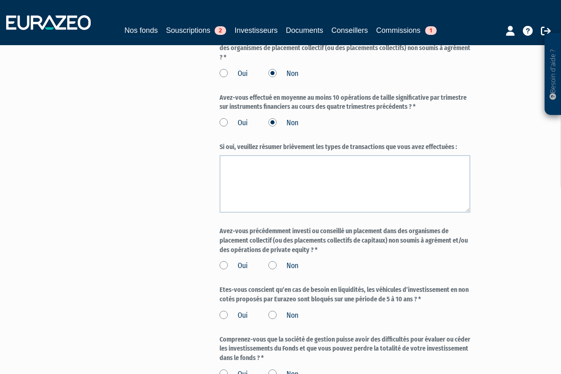
click at [271, 261] on label "Non" at bounding box center [283, 266] width 30 height 11
click at [0, 0] on input "Non" at bounding box center [0, 0] width 0 height 0
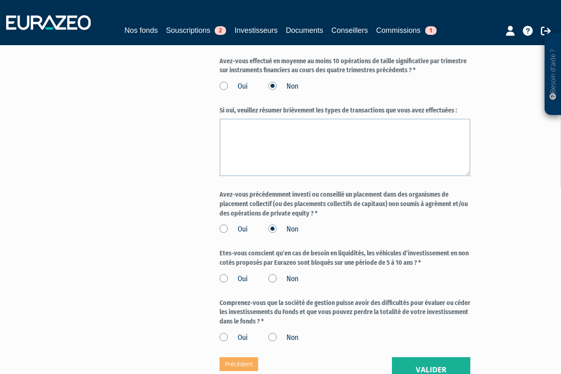
scroll to position [698, 0]
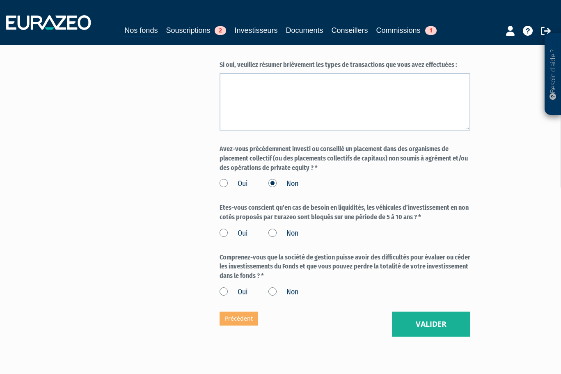
click at [226, 228] on label "Oui" at bounding box center [234, 233] width 28 height 11
click at [0, 0] on input "Oui" at bounding box center [0, 0] width 0 height 0
click at [222, 287] on label "Oui" at bounding box center [234, 292] width 28 height 11
click at [0, 0] on input "Oui" at bounding box center [0, 0] width 0 height 0
click at [418, 311] on button "Valider" at bounding box center [431, 323] width 78 height 25
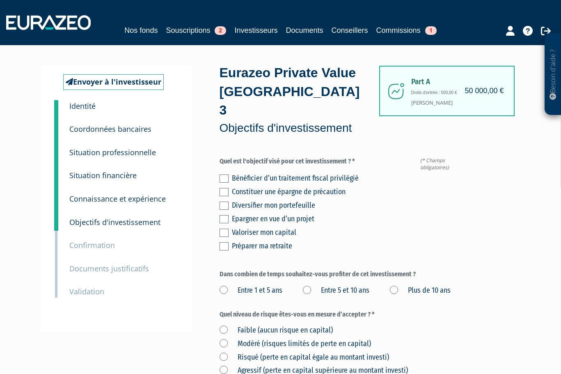
click at [226, 201] on label at bounding box center [224, 205] width 9 height 8
click at [0, 0] on input "checkbox" at bounding box center [0, 0] width 0 height 0
click at [223, 188] on label at bounding box center [224, 192] width 9 height 8
click at [0, 0] on input "checkbox" at bounding box center [0, 0] width 0 height 0
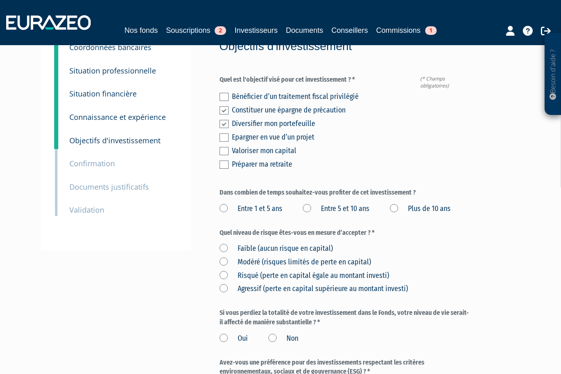
scroll to position [82, 0]
click at [390, 203] on label "Plus de 10 ans" at bounding box center [420, 208] width 61 height 11
click at [0, 0] on ans "Plus de 10 ans" at bounding box center [0, 0] width 0 height 0
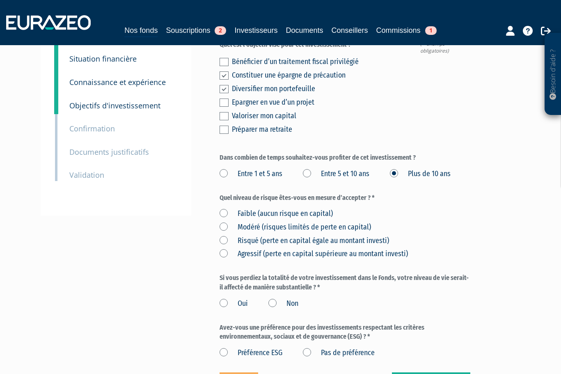
scroll to position [164, 0]
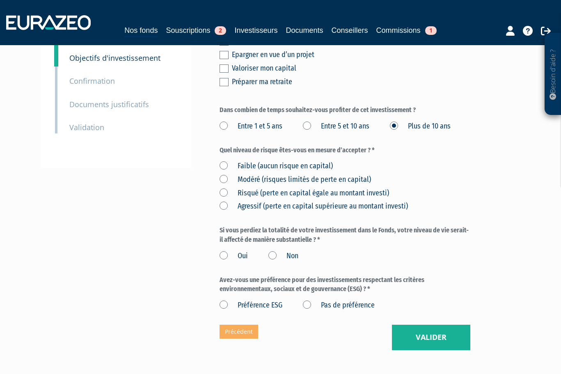
click at [224, 188] on label "Risqué (perte en capital égale au montant investi)" at bounding box center [304, 193] width 169 height 11
click at [0, 0] on investi\) "Risqué (perte en capital égale au montant investi)" at bounding box center [0, 0] width 0 height 0
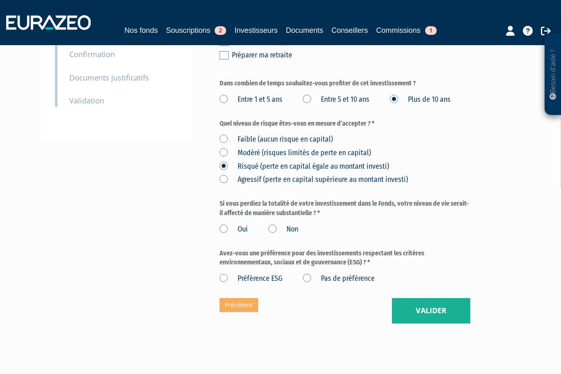
scroll to position [205, 0]
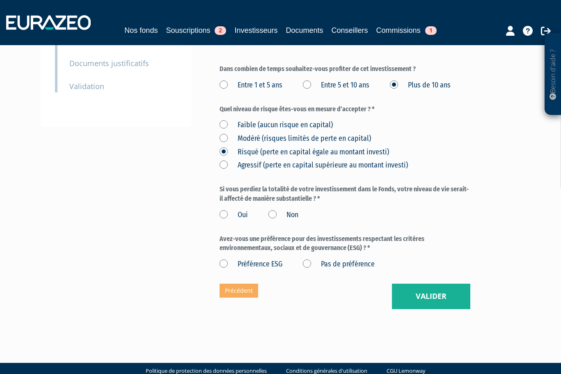
click at [274, 210] on label "Non" at bounding box center [283, 215] width 30 height 11
click at [0, 0] on input "Non" at bounding box center [0, 0] width 0 height 0
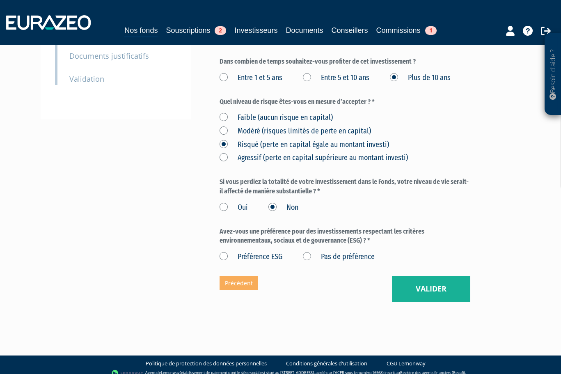
scroll to position [215, 0]
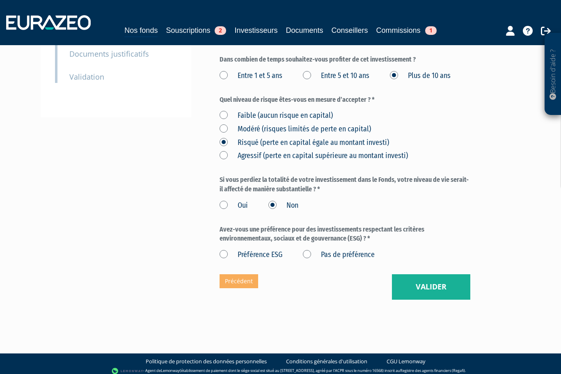
click at [309, 250] on label "Pas de préférence" at bounding box center [339, 255] width 72 height 11
click at [0, 0] on préférence "Pas de préférence" at bounding box center [0, 0] width 0 height 0
click at [436, 286] on button "Valider" at bounding box center [431, 286] width 78 height 25
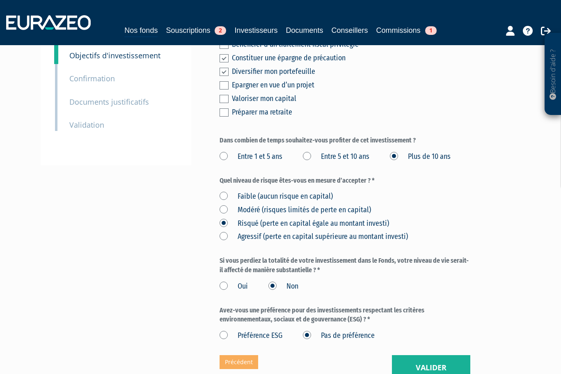
scroll to position [246, 0]
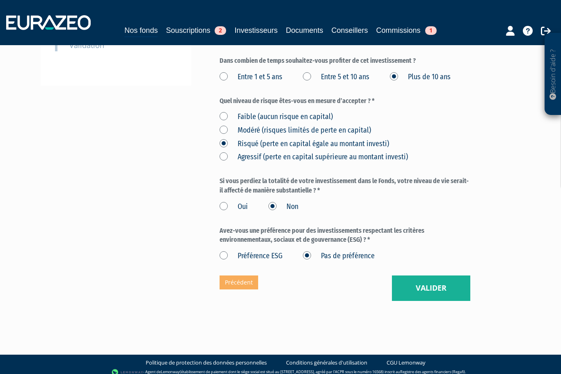
click at [225, 152] on label "Agressif (perte en capital supérieure au montant investi)" at bounding box center [314, 157] width 188 height 11
click at [0, 0] on investi\) "Agressif (perte en capital supérieure au montant investi)" at bounding box center [0, 0] width 0 height 0
click at [424, 293] on button "Valider" at bounding box center [431, 287] width 78 height 25
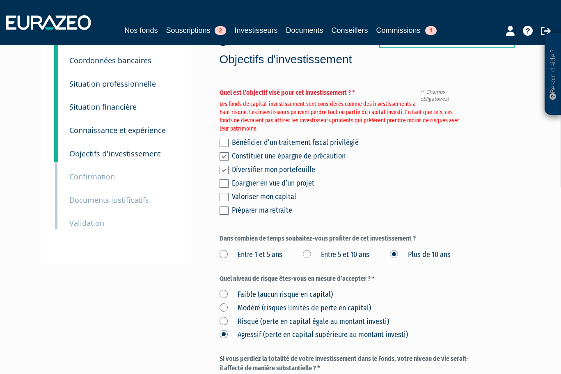
scroll to position [82, 0]
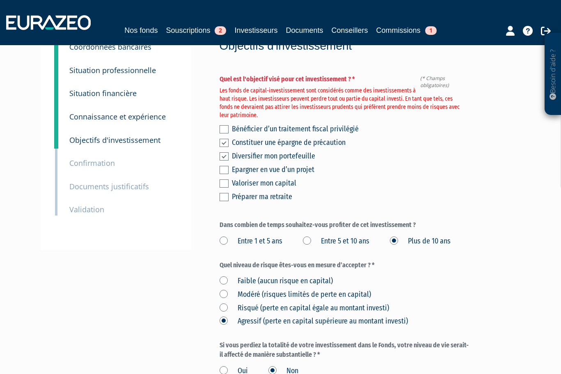
click at [227, 139] on label at bounding box center [224, 143] width 9 height 8
click at [0, 0] on input "checkbox" at bounding box center [0, 0] width 0 height 0
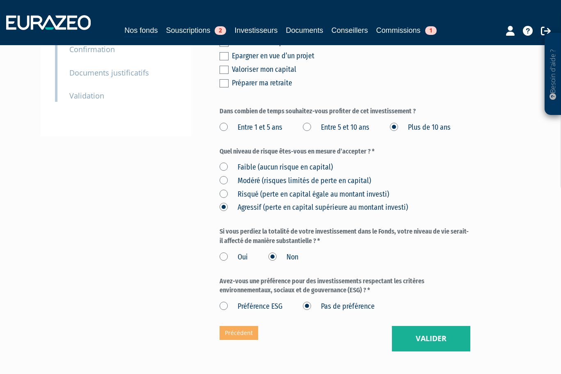
scroll to position [205, 0]
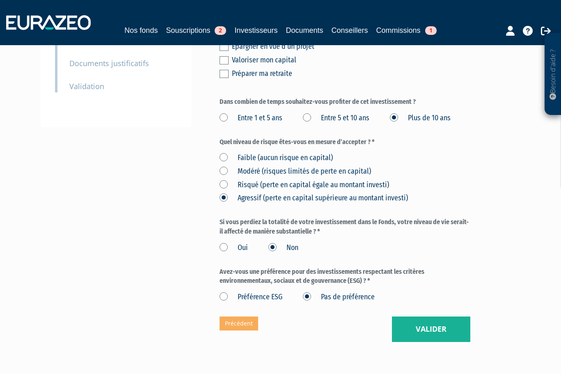
click at [227, 180] on label "Risqué (perte en capital égale au montant investi)" at bounding box center [304, 185] width 169 height 11
click at [0, 0] on investi\) "Risqué (perte en capital égale au montant investi)" at bounding box center [0, 0] width 0 height 0
click at [437, 324] on button "Valider" at bounding box center [431, 328] width 78 height 25
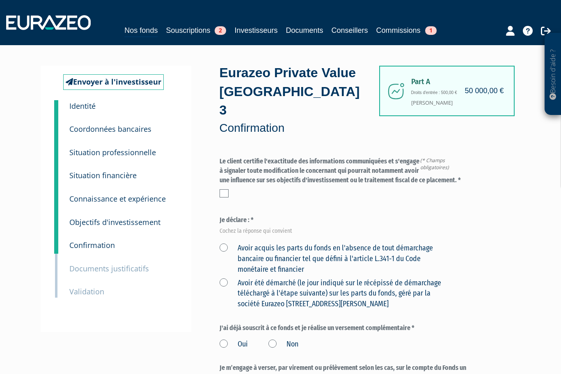
click at [227, 189] on label at bounding box center [224, 193] width 9 height 8
click at [0, 0] on input "checkbox" at bounding box center [0, 0] width 0 height 0
click at [222, 243] on label "Avoir acquis les parts du fonds en l'absence de tout démarchage bancaire ou fin…" at bounding box center [336, 259] width 232 height 32
click at [0, 0] on financier "Avoir acquis les parts du fonds en l'absence de tout démarchage bancaire ou fin…" at bounding box center [0, 0] width 0 height 0
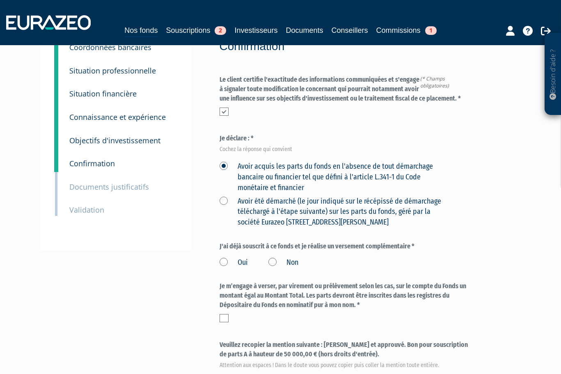
scroll to position [82, 0]
click at [275, 257] on label "Non" at bounding box center [283, 262] width 30 height 11
click at [0, 0] on input "Non" at bounding box center [0, 0] width 0 height 0
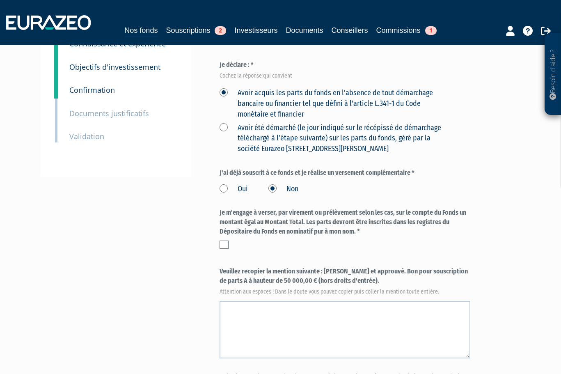
scroll to position [164, 0]
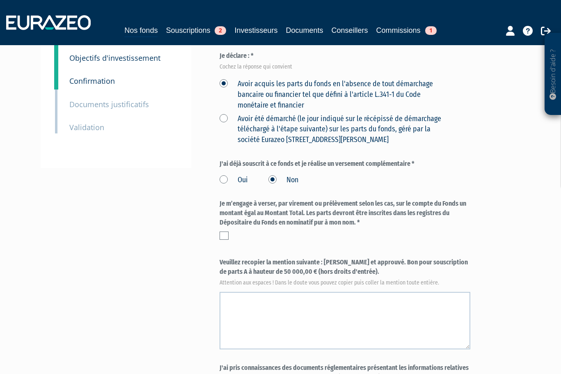
click at [225, 231] on label at bounding box center [224, 235] width 9 height 8
click at [0, 0] on input "checkbox" at bounding box center [0, 0] width 0 height 0
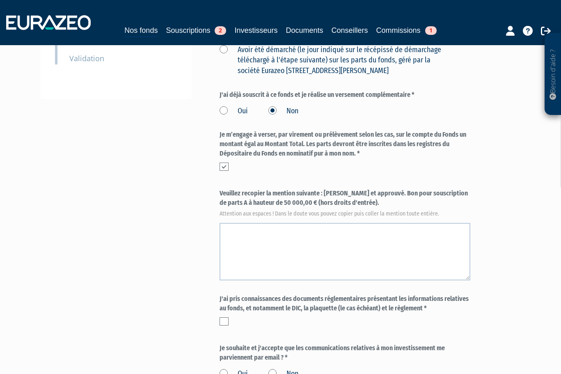
scroll to position [246, 0]
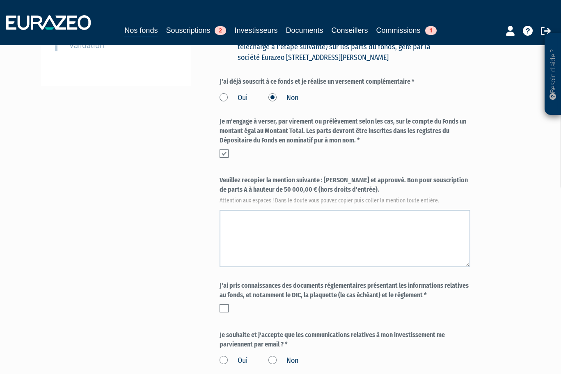
click at [325, 176] on label "Veuillez recopier la mention suivante : Lu et approuvé. Bon pour souscription d…" at bounding box center [345, 189] width 251 height 27
drag, startPoint x: 325, startPoint y: 159, endPoint x: 347, endPoint y: 174, distance: 27.0
click at [347, 176] on label "Veuillez recopier la mention suivante : Lu et approuvé. Bon pour souscription d…" at bounding box center [345, 189] width 251 height 27
copy label "Lu et approuvé. Bon pour souscription de parts A à hauteur de 50 000,00 € (hors…"
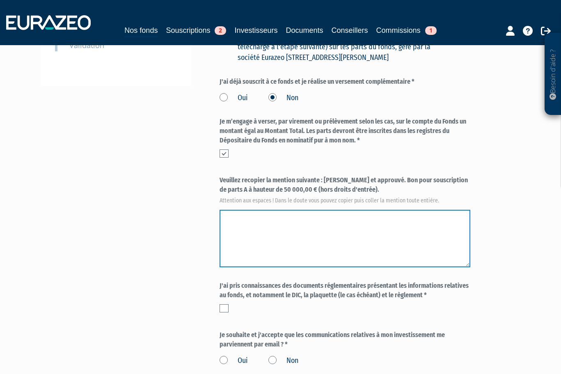
click at [245, 210] on textarea at bounding box center [345, 238] width 251 height 57
drag, startPoint x: 245, startPoint y: 201, endPoint x: 231, endPoint y: 196, distance: 15.6
click at [231, 210] on textarea at bounding box center [345, 238] width 251 height 57
click at [224, 210] on textarea at bounding box center [345, 238] width 251 height 57
click at [222, 210] on textarea at bounding box center [345, 238] width 251 height 57
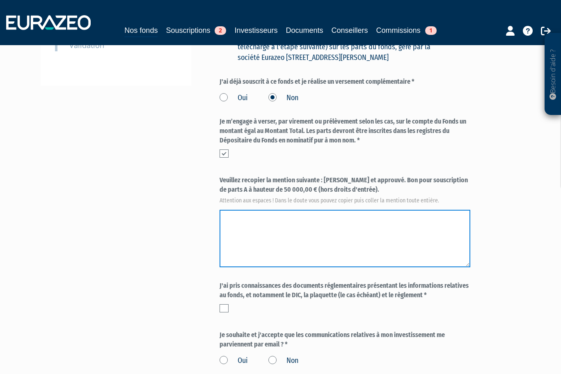
paste textarea "Lu et approuvé. Bon pour souscription de parts A à hauteur de 50 000,00 € (hors…"
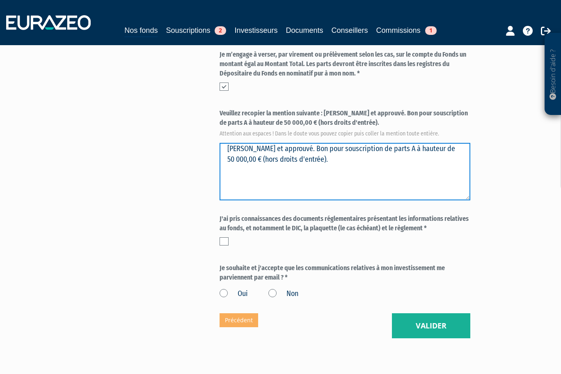
scroll to position [328, 0]
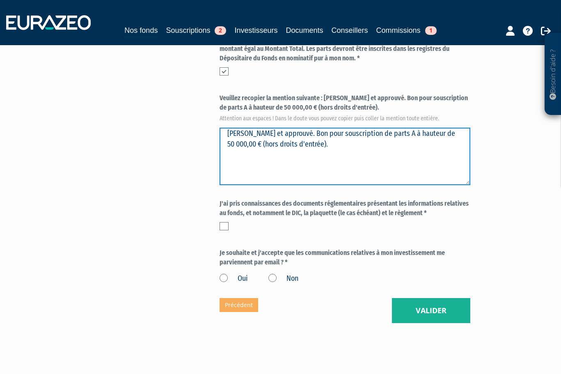
type textarea "Lu et approuvé. Bon pour souscription de parts A à hauteur de 50 000,00 € (hors…"
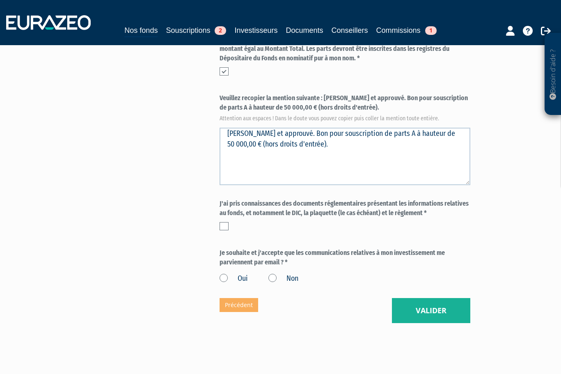
click at [223, 222] on label at bounding box center [224, 226] width 9 height 8
click at [0, 0] on input "checkbox" at bounding box center [0, 0] width 0 height 0
click at [222, 273] on label "Oui" at bounding box center [234, 278] width 28 height 11
click at [0, 0] on input "Oui" at bounding box center [0, 0] width 0 height 0
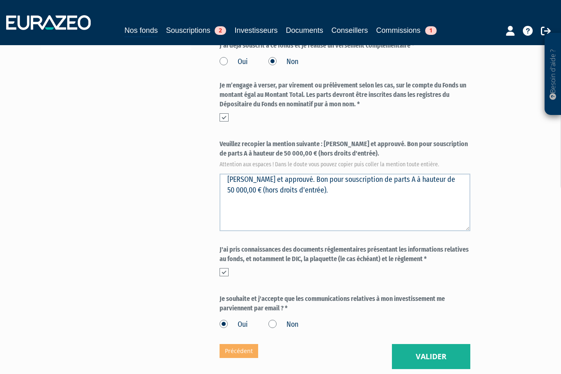
scroll to position [339, 0]
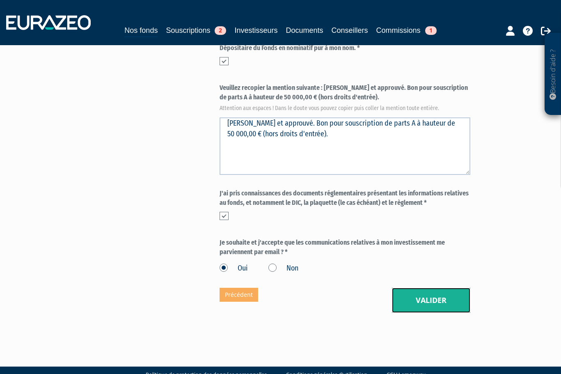
click at [423, 288] on button "Valider" at bounding box center [431, 300] width 78 height 25
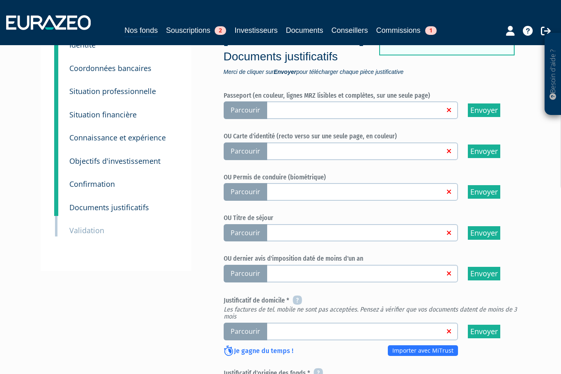
scroll to position [82, 0]
click at [259, 150] on span "Parcourir" at bounding box center [246, 151] width 44 height 18
click at [0, 0] on input "Parcourir" at bounding box center [0, 0] width 0 height 0
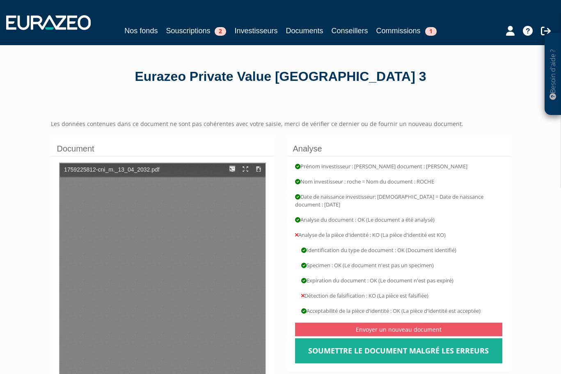
type input "1"
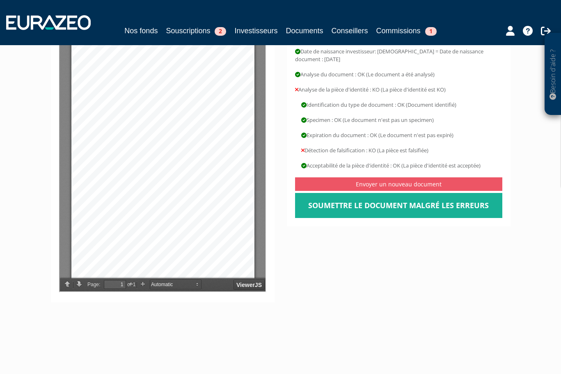
scroll to position [164, 0]
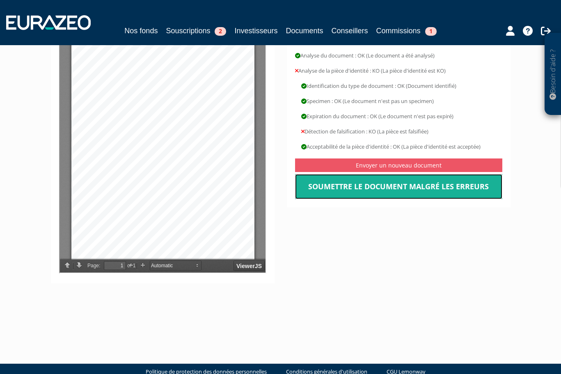
click at [366, 192] on link "Soumettre le document malgré les erreurs" at bounding box center [398, 186] width 207 height 25
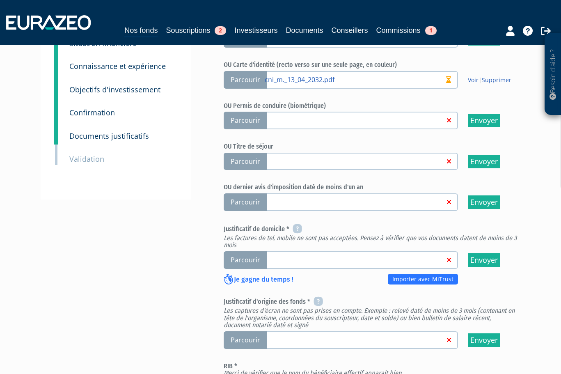
scroll to position [164, 0]
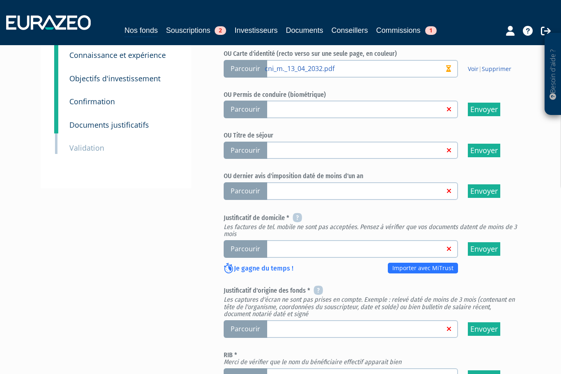
click at [251, 250] on span "Parcourir" at bounding box center [246, 249] width 44 height 18
click at [0, 0] on input "Parcourir" at bounding box center [0, 0] width 0 height 0
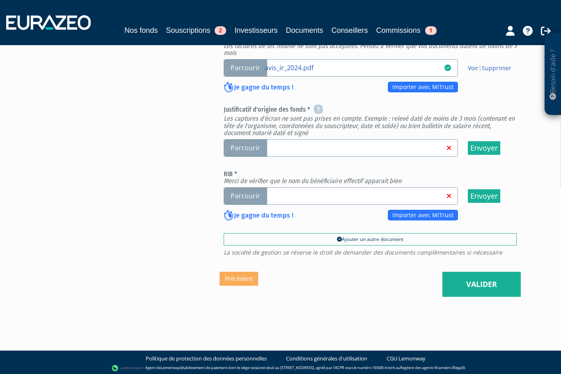
scroll to position [348, 0]
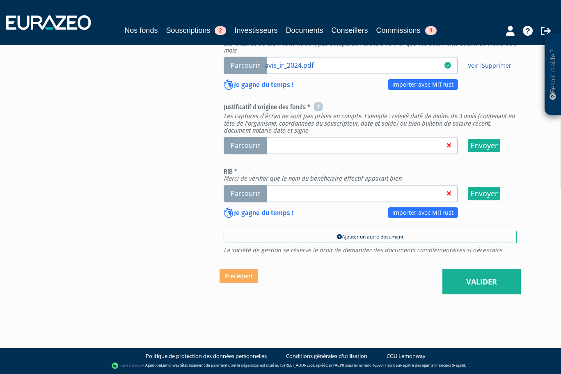
click at [245, 193] on span "Parcourir" at bounding box center [246, 194] width 44 height 18
click at [0, 0] on input "Parcourir" at bounding box center [0, 0] width 0 height 0
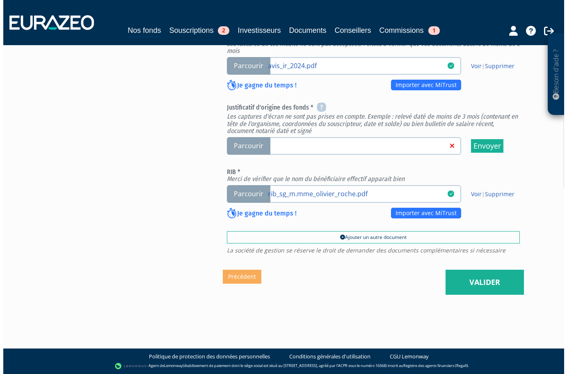
scroll to position [348, 0]
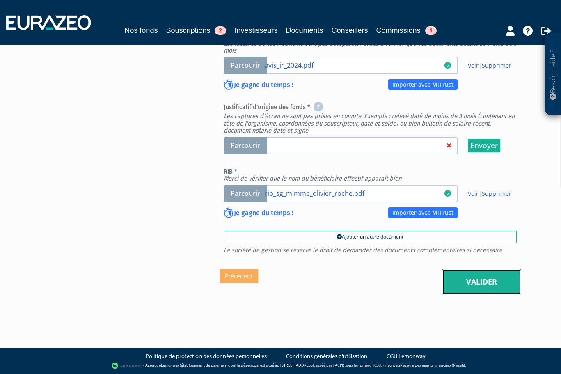
click at [471, 284] on link "Valider" at bounding box center [481, 281] width 78 height 25
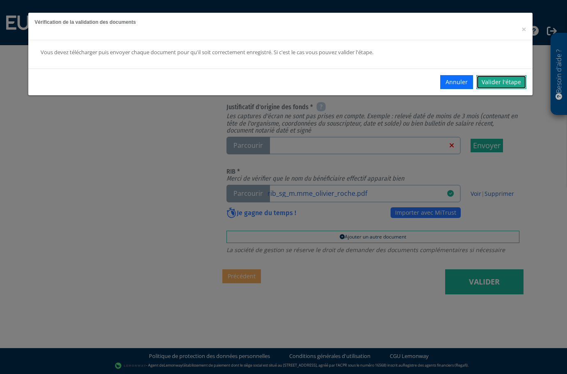
click at [498, 79] on link "Valider l'étape" at bounding box center [501, 82] width 50 height 14
